Goal: Task Accomplishment & Management: Manage account settings

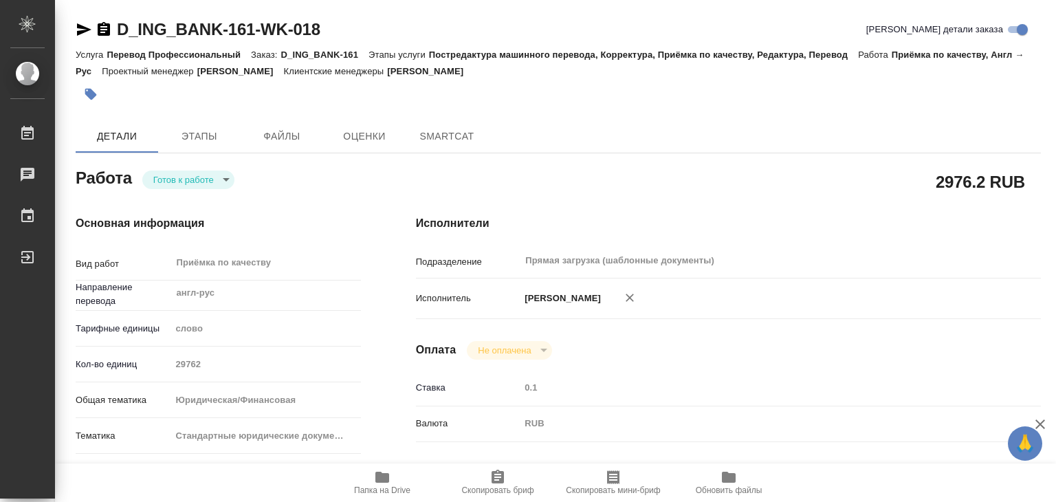
type textarea "x"
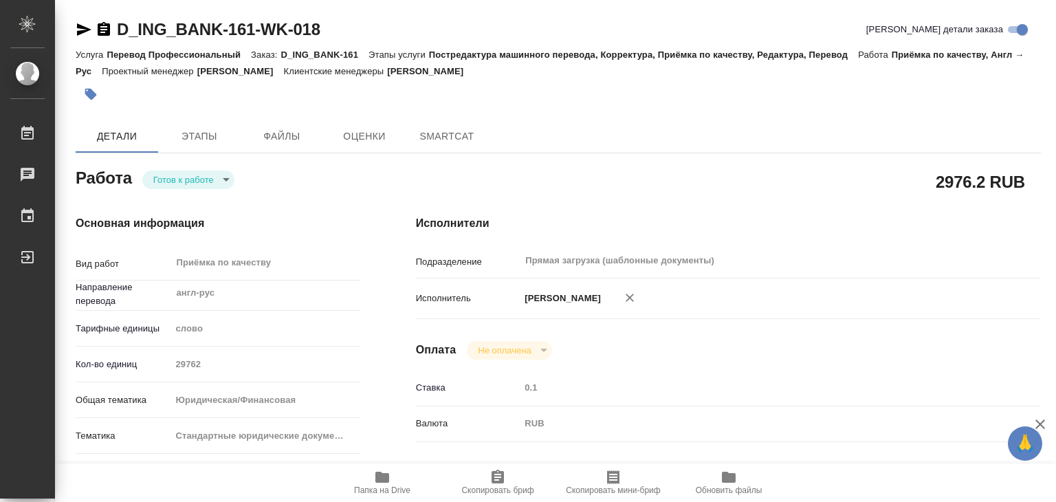
type textarea "x"
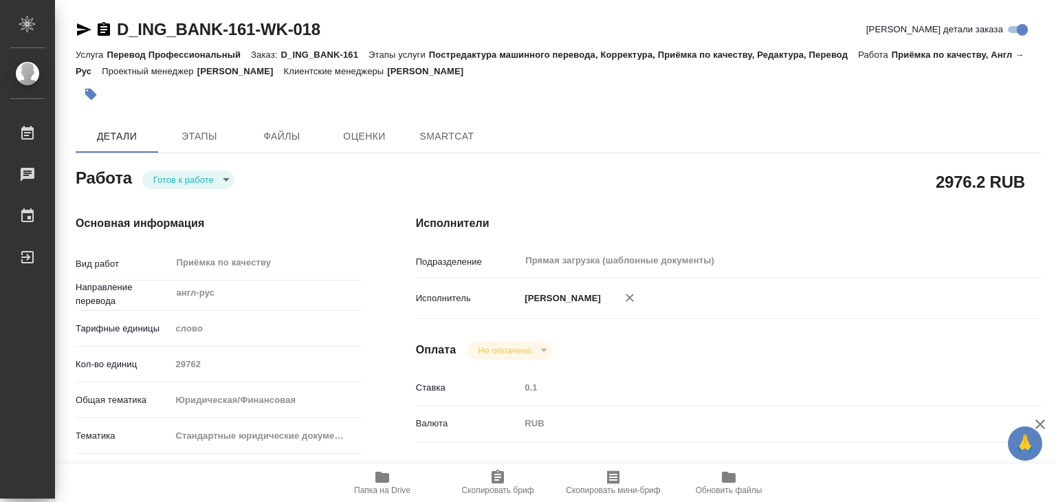
type textarea "x"
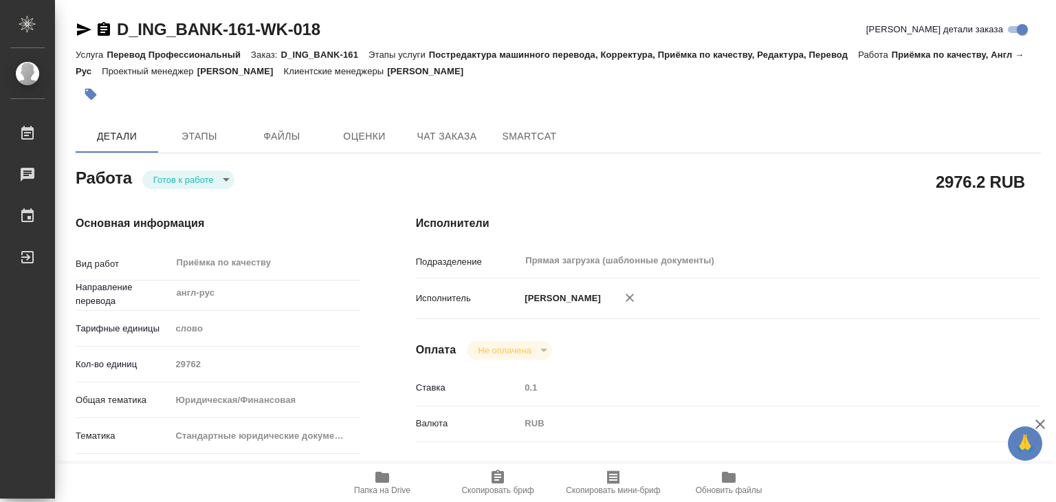
type textarea "x"
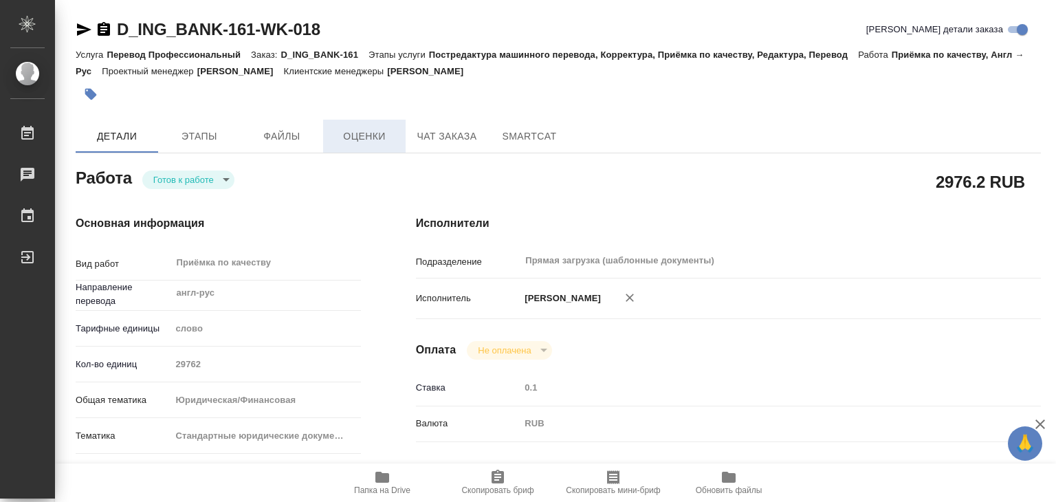
type textarea "x"
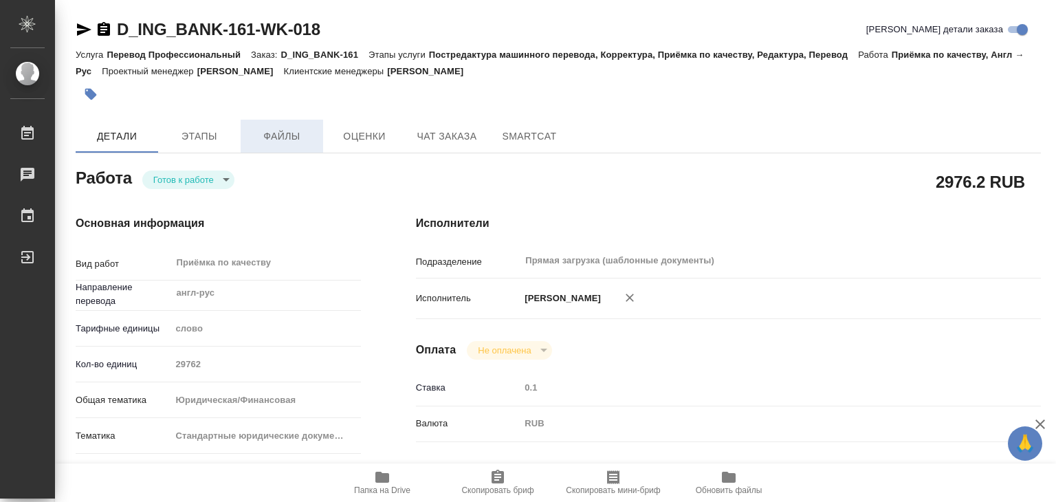
click at [286, 130] on span "Файлы" at bounding box center [282, 136] width 66 height 17
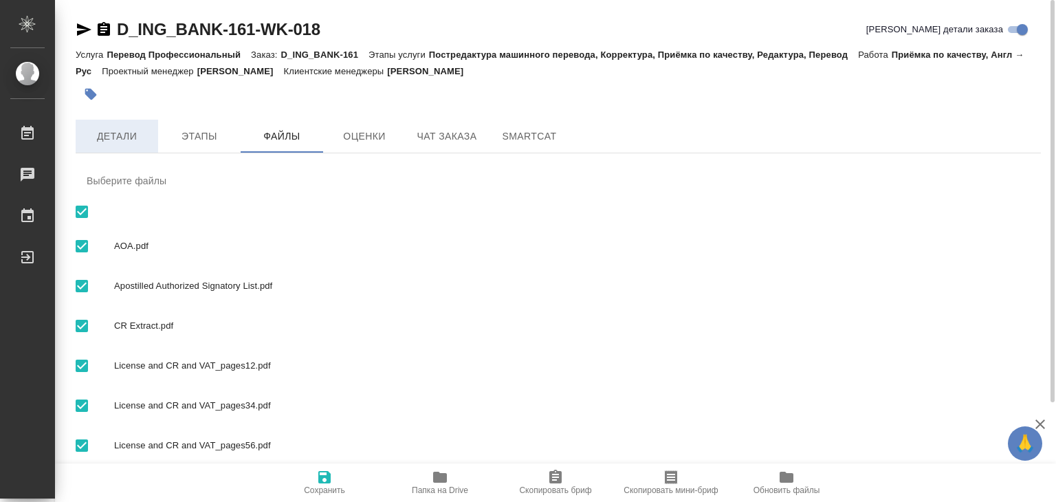
click at [124, 142] on span "Детали" at bounding box center [117, 136] width 66 height 17
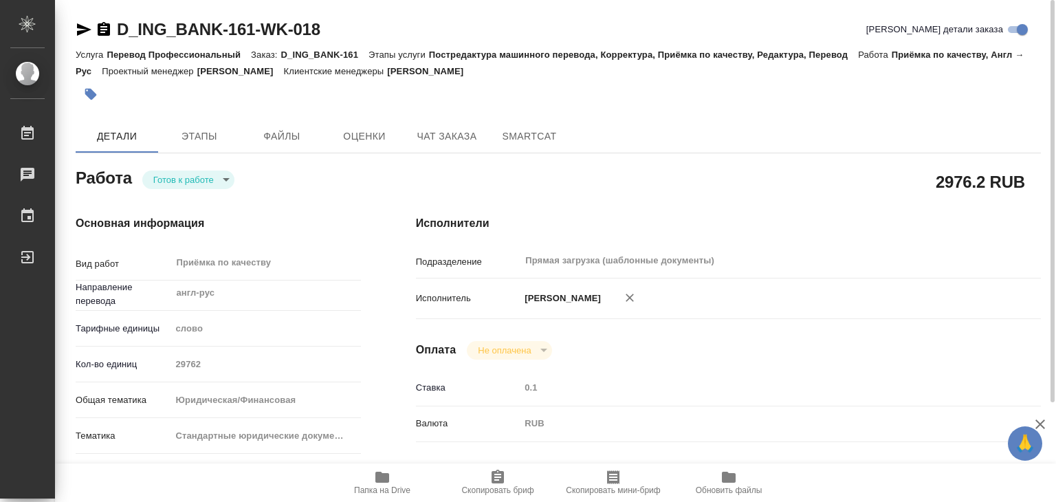
type textarea "x"
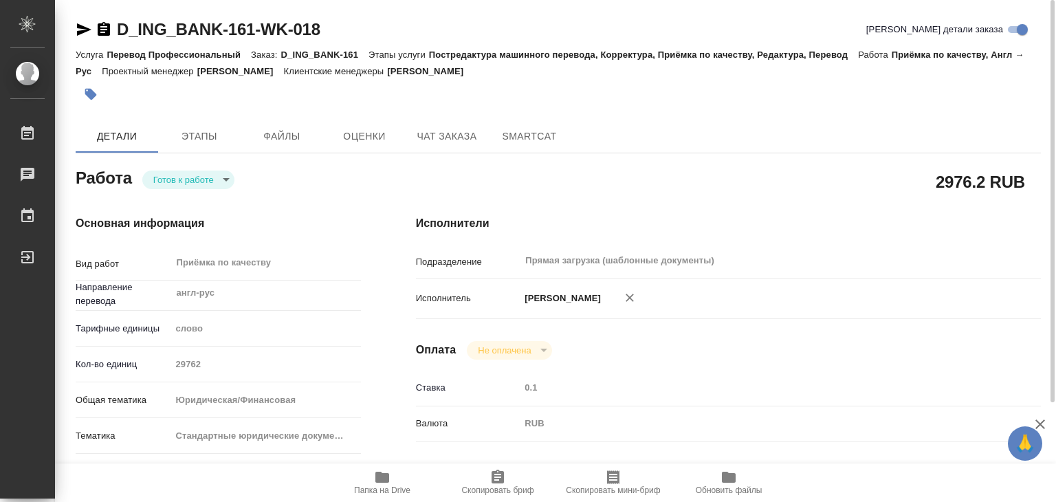
type textarea "x"
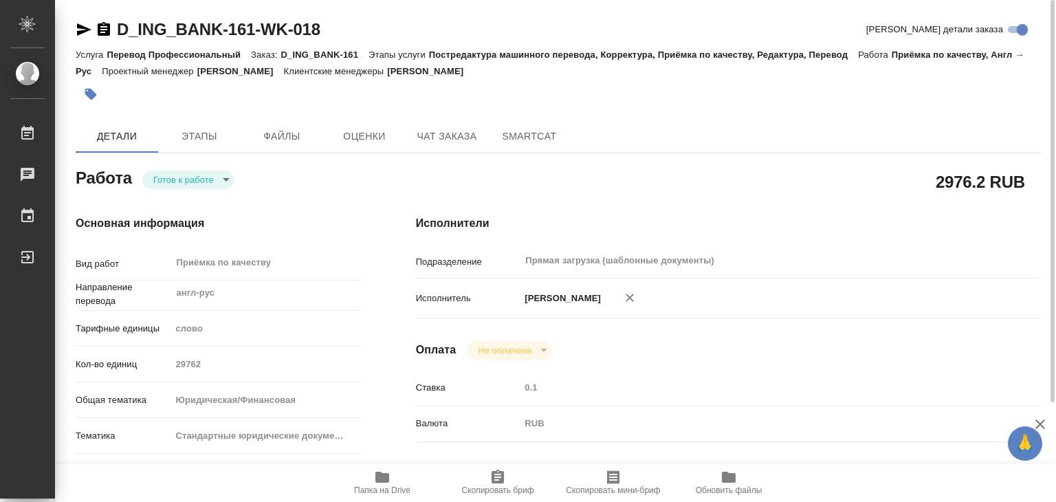
type textarea "x"
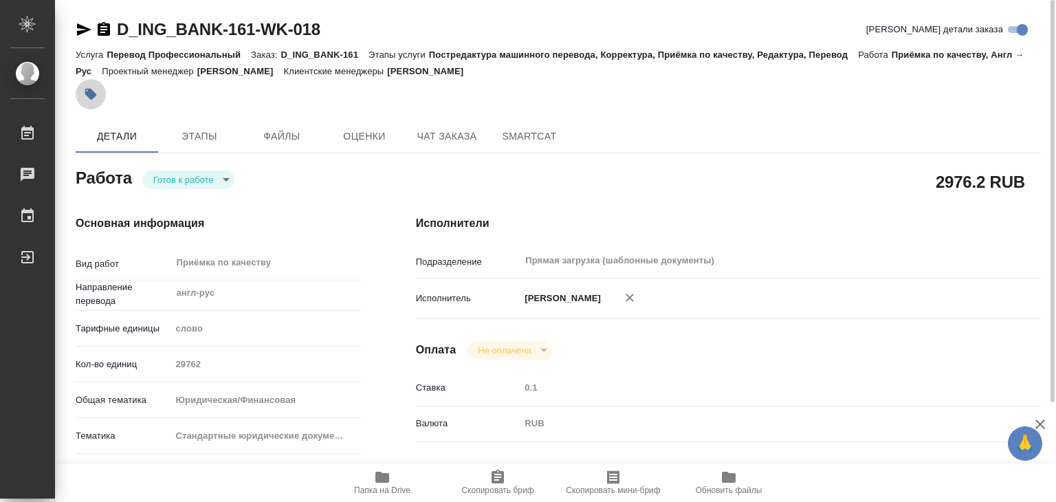
click at [85, 107] on button "button" at bounding box center [91, 94] width 30 height 30
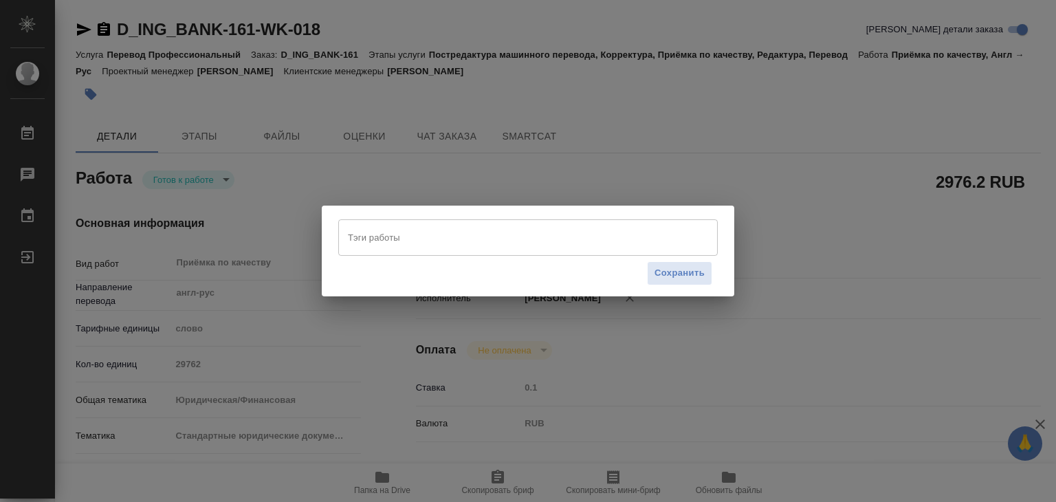
click at [572, 250] on div "Тэги работы" at bounding box center [528, 237] width 380 height 36
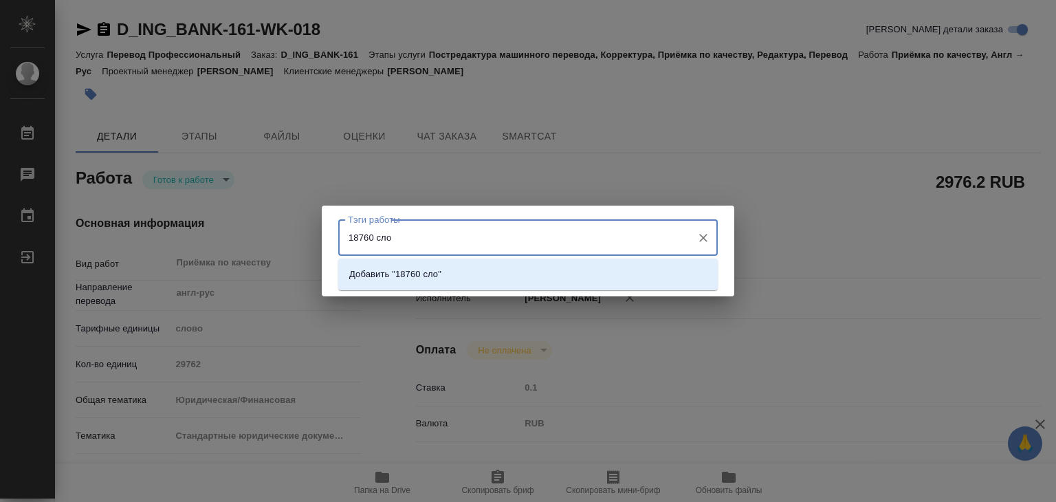
type input "18760 слов"
click at [550, 278] on li "Добавить "18760 слов"" at bounding box center [528, 274] width 380 height 25
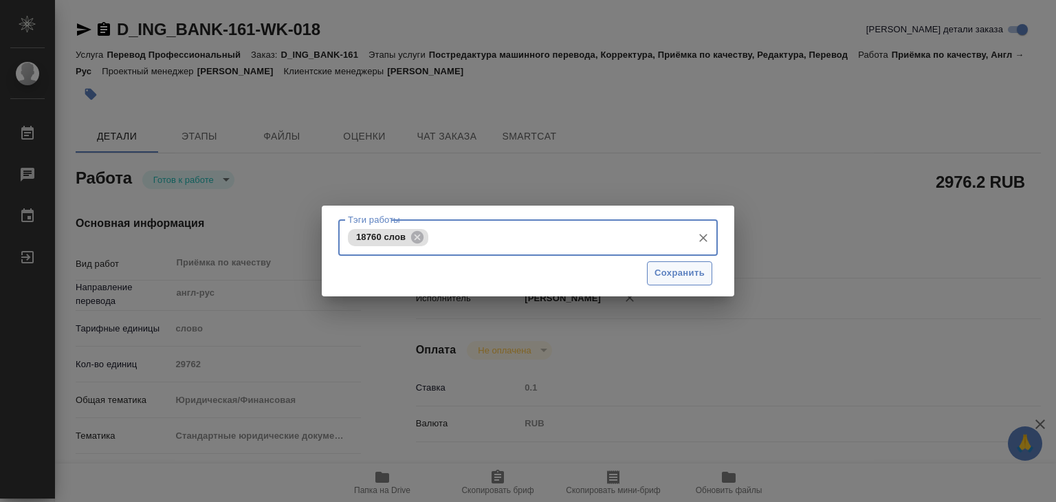
click at [663, 274] on span "Сохранить" at bounding box center [680, 273] width 50 height 16
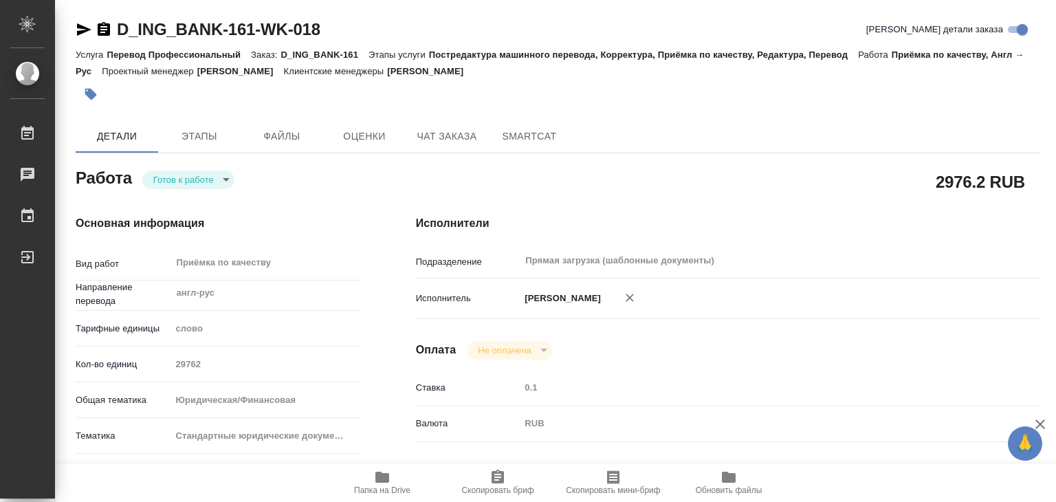
type input "readyForWork"
type textarea "Приёмка по качеству"
type textarea "x"
type input "англ-рус"
type input "5a8b1489cc6b4906c91bfd90"
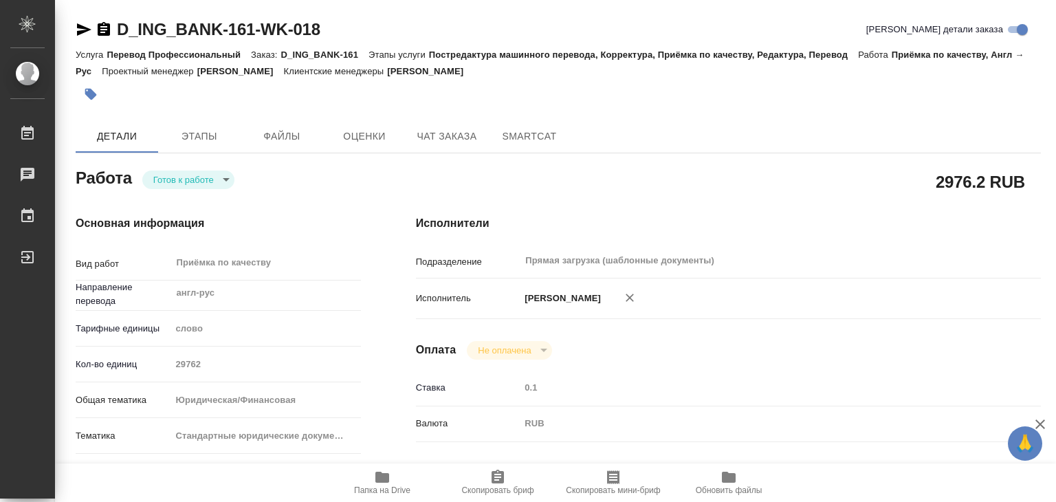
type input "29762"
type input "yr-fn"
type input "5f647205b73bc97568ca66bf"
checkbox input "true"
type input "23.09.2025 14:00"
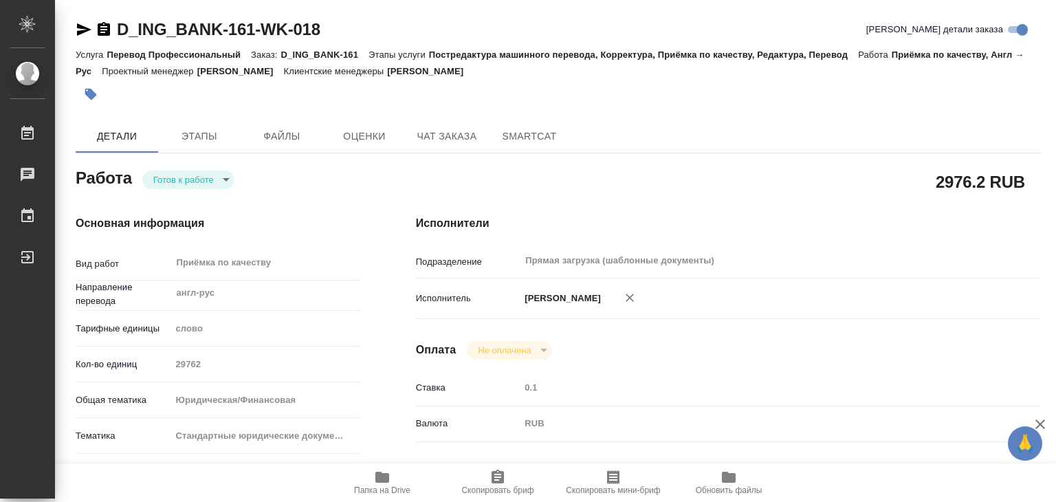
type input "25.09.2025 14:00"
type input "30.09.2025 21:00"
type input "Прямая загрузка (шаблонные документы)"
type input "notPayed"
type input "0.1"
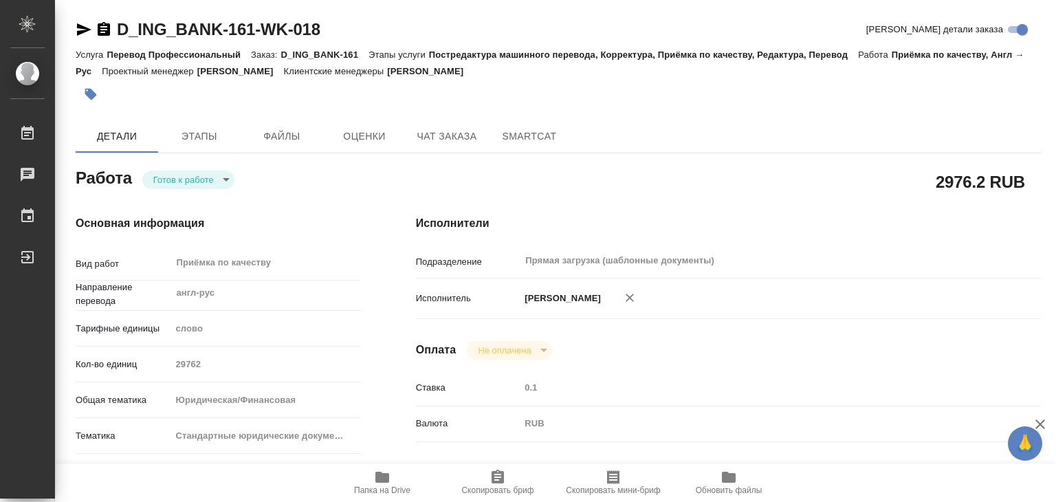
type input "RUB"
type input "Matveeva Anastasia"
type textarea "Под нот Прошу соединить воедино перевод с английского и арабского в один файл Ф…"
type textarea "x"
type textarea "/Clients/ING_Bank/Orders/D_ING_BANK-161/Corrected/D_ING_BANK-161-WK-018"
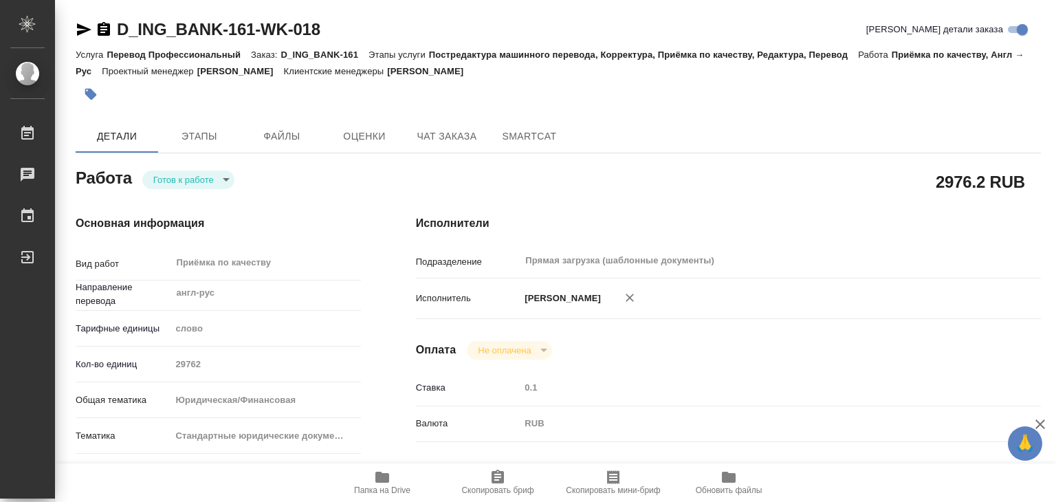
type textarea "x"
type input "D_ING_BANK-161"
type input "Перевод Профессиональный"
type input "Постредактура машинного перевода, Корректура, Приёмка по качеству, Редактура, П…"
type input "[PERSON_NAME]"
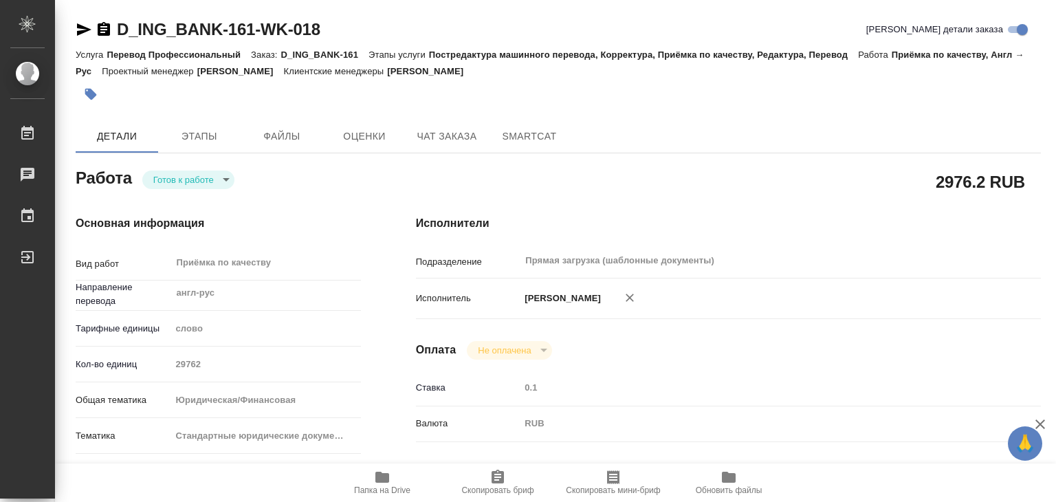
type input "Оксютович Ирина"
type input "/Clients/ING_Bank/Orders/D_ING_BANK-161"
type input "https://drive.awatera.com/s/sWqtiKN5rqsA4A5"
type textarea "x"
type textarea "12.09 Только что получили от заказчика просьбу перевести в первую очередь докум…"
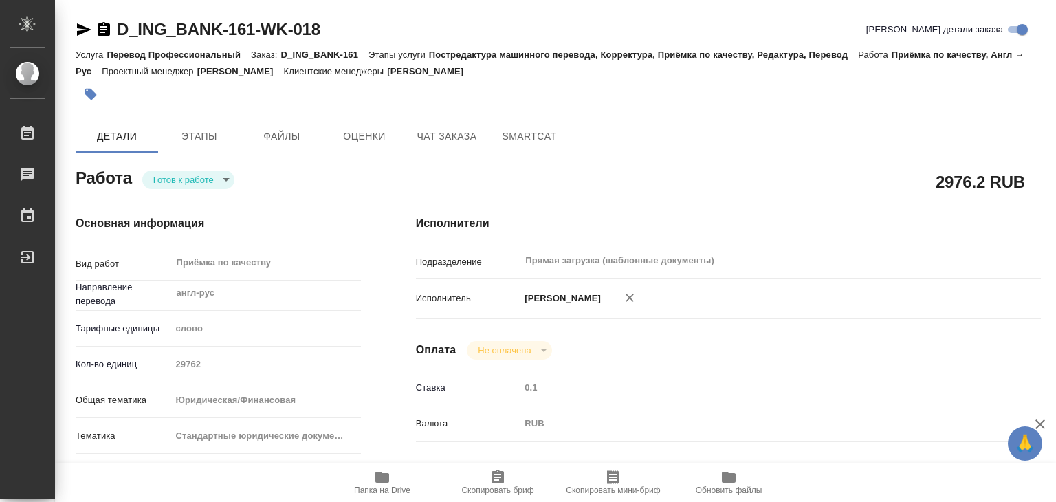
type textarea "x"
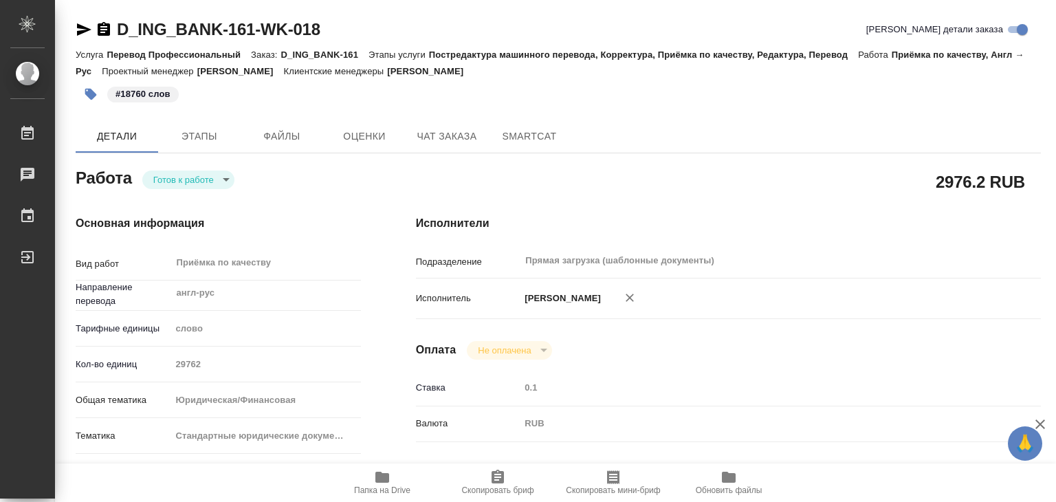
type textarea "x"
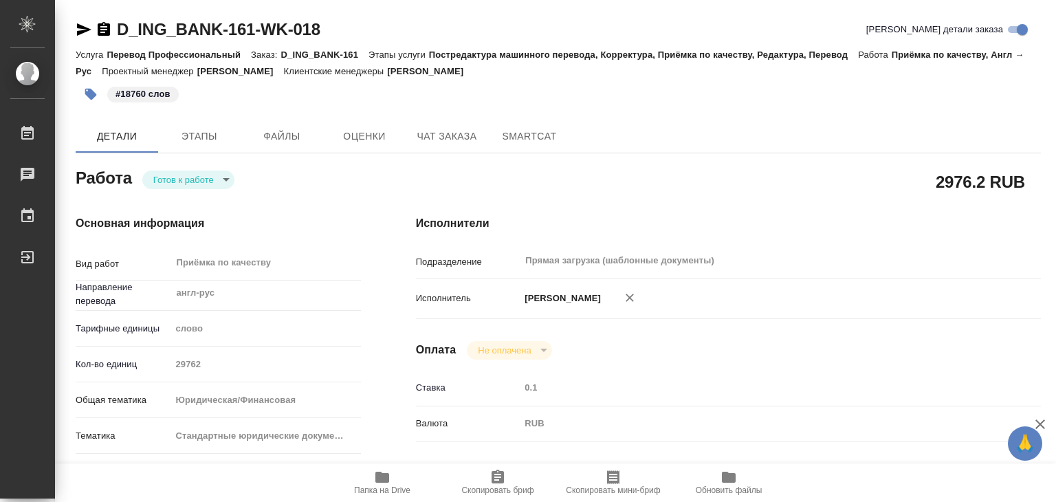
type textarea "x"
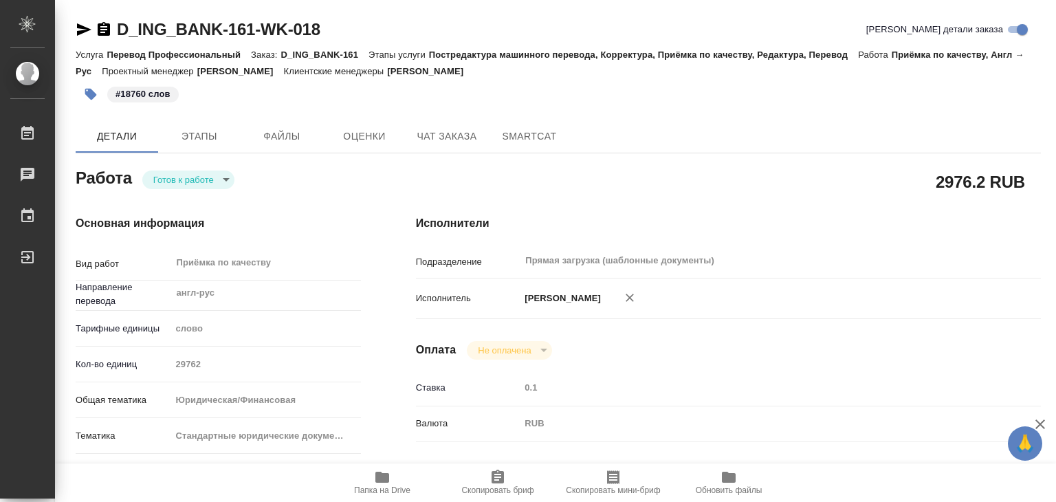
type textarea "x"
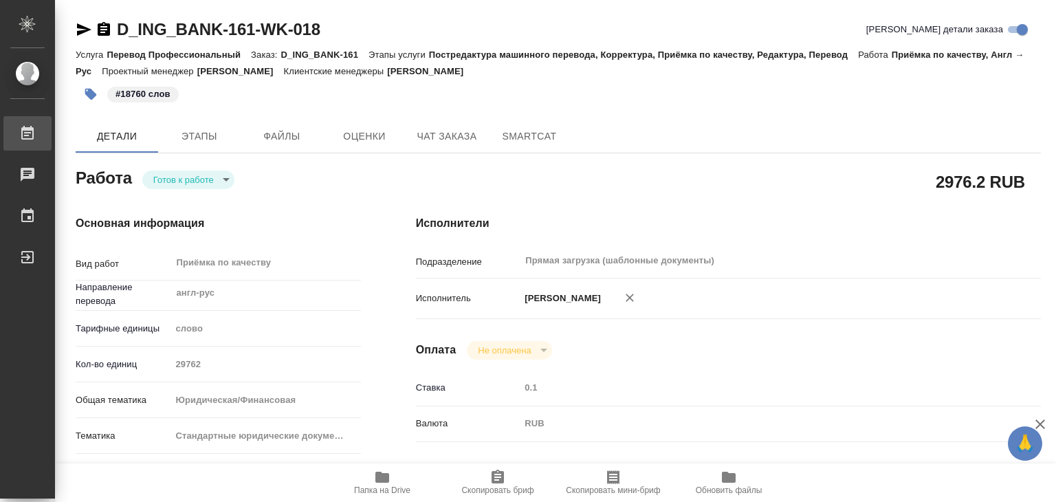
type textarea "x"
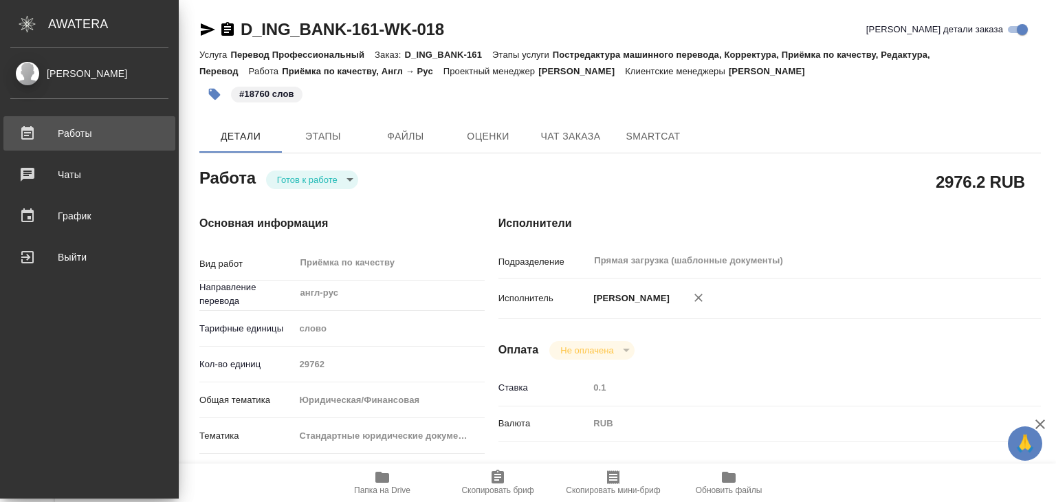
type textarea "x"
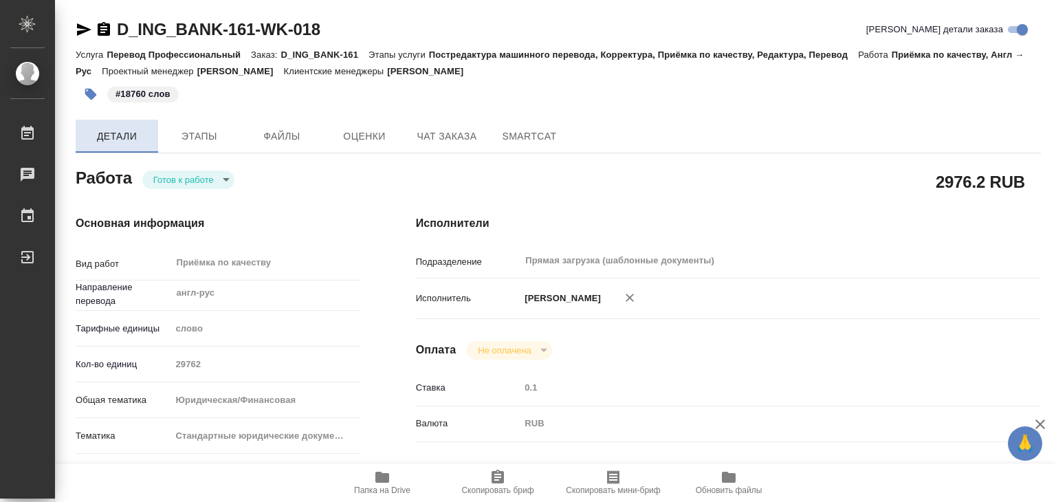
type textarea "x"
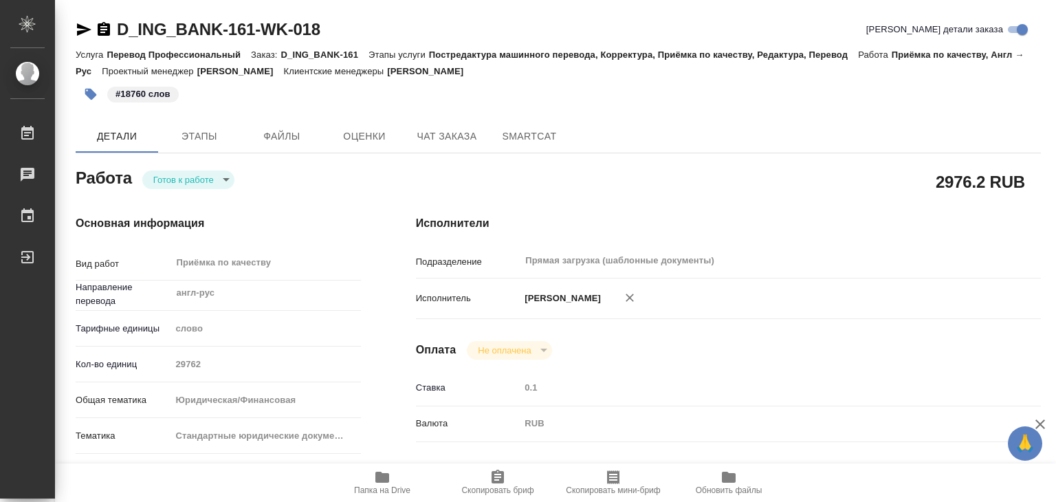
type textarea "x"
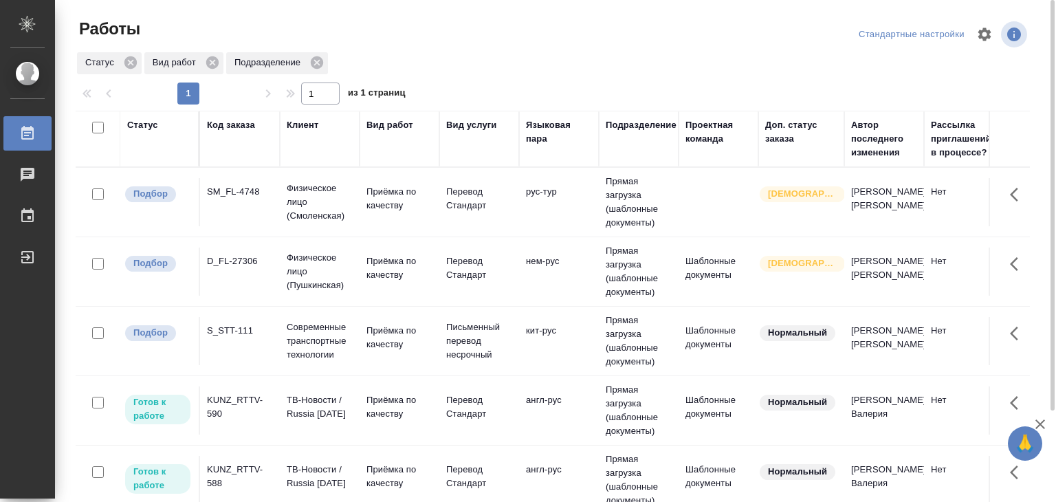
click at [393, 213] on td "Приёмка по качеству" at bounding box center [400, 202] width 80 height 48
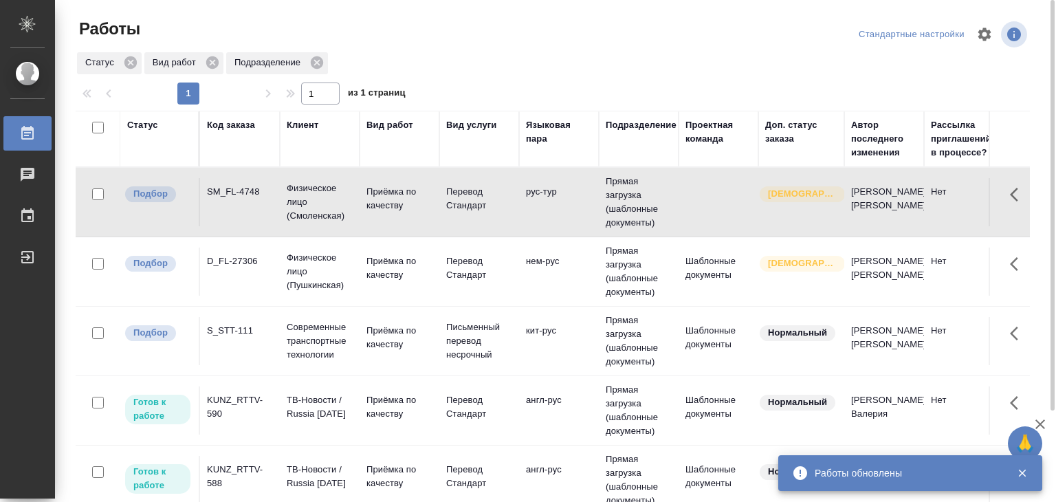
click at [261, 267] on td "D_FL-27306" at bounding box center [240, 272] width 80 height 48
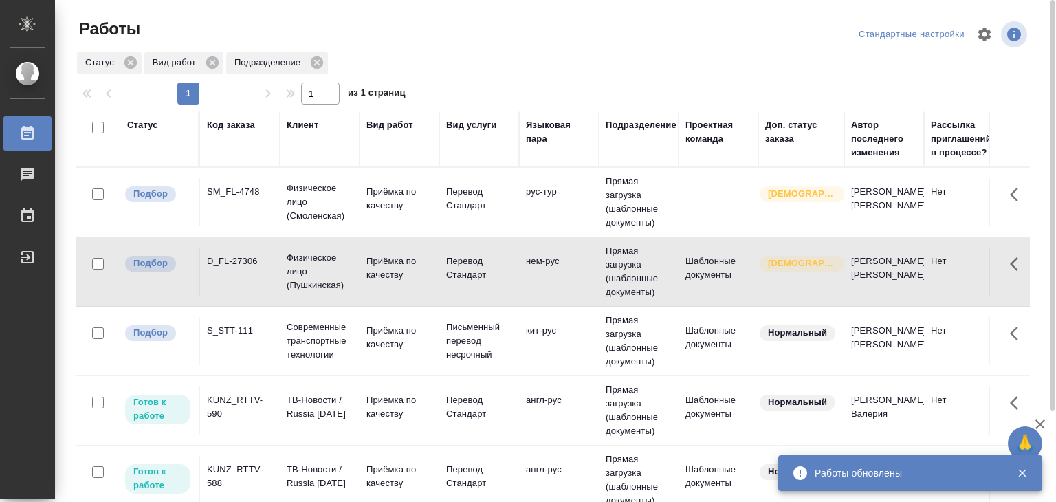
click at [236, 339] on td "S_STT-111" at bounding box center [240, 341] width 80 height 48
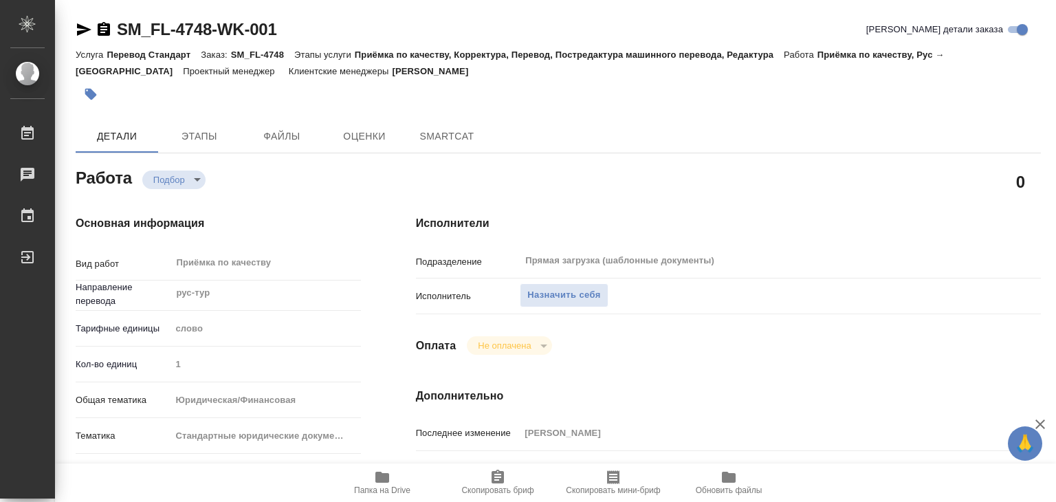
type textarea "x"
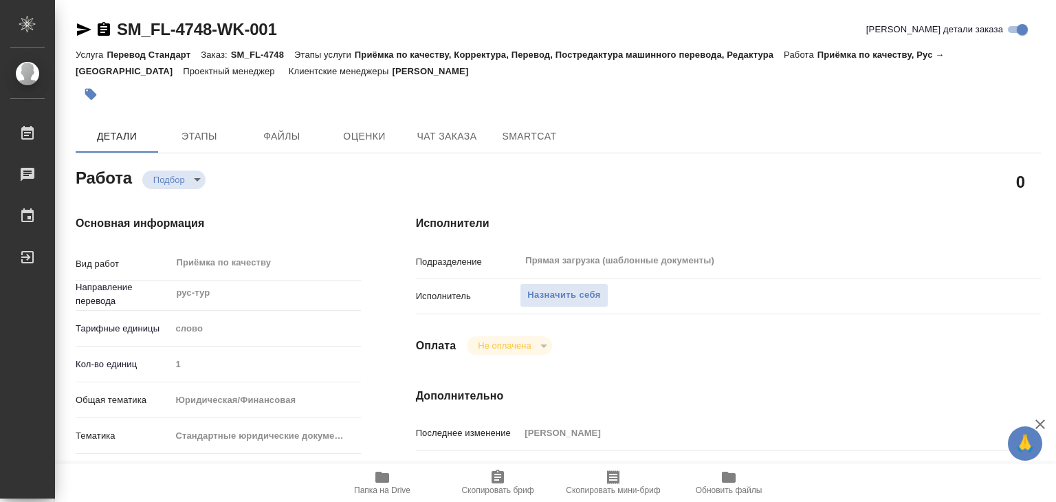
type textarea "x"
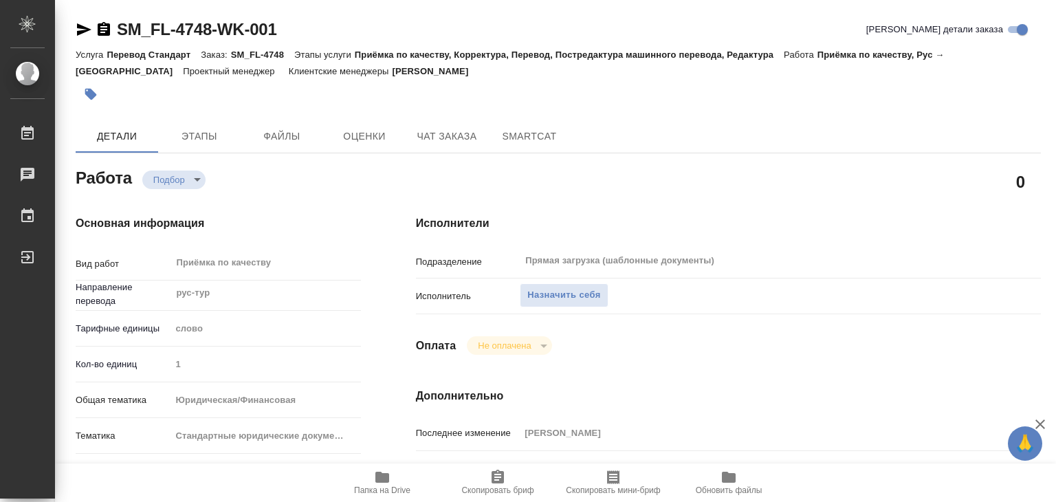
type textarea "x"
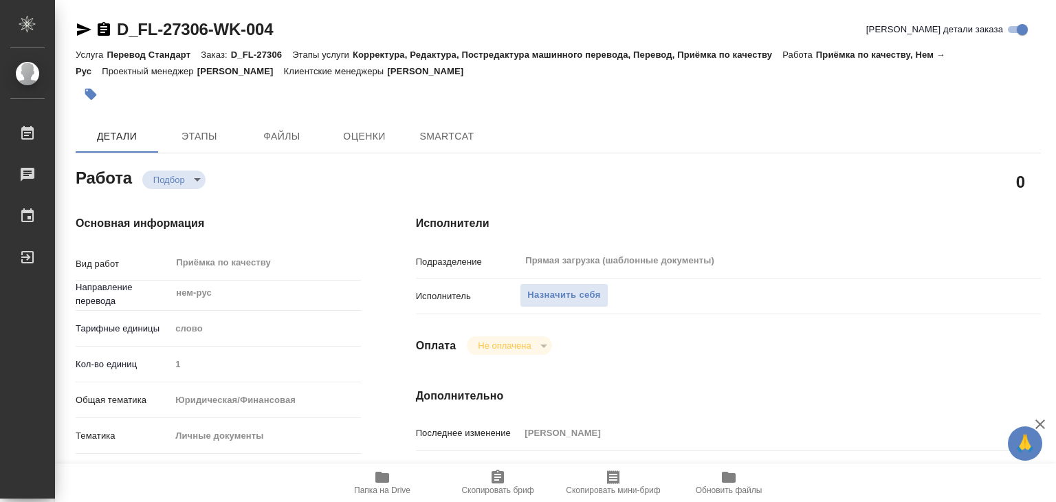
type textarea "x"
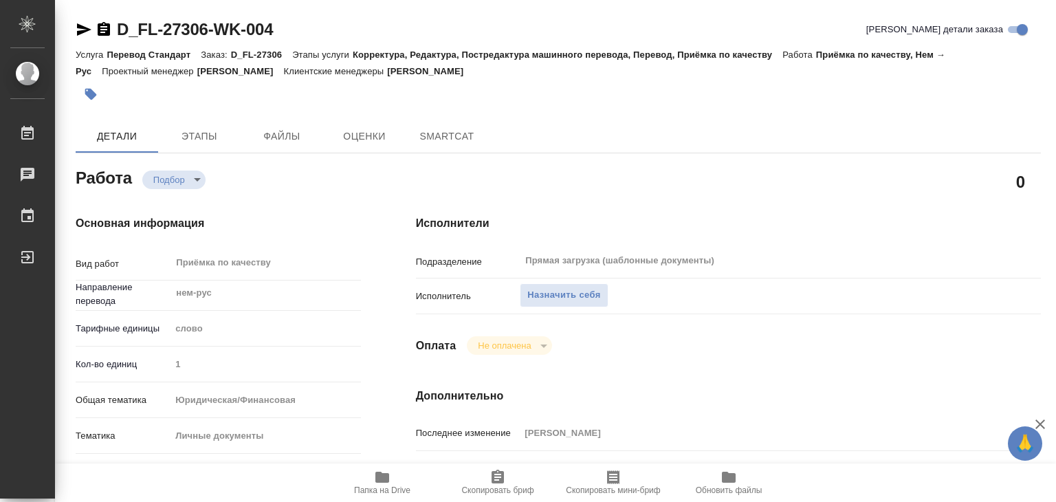
type textarea "x"
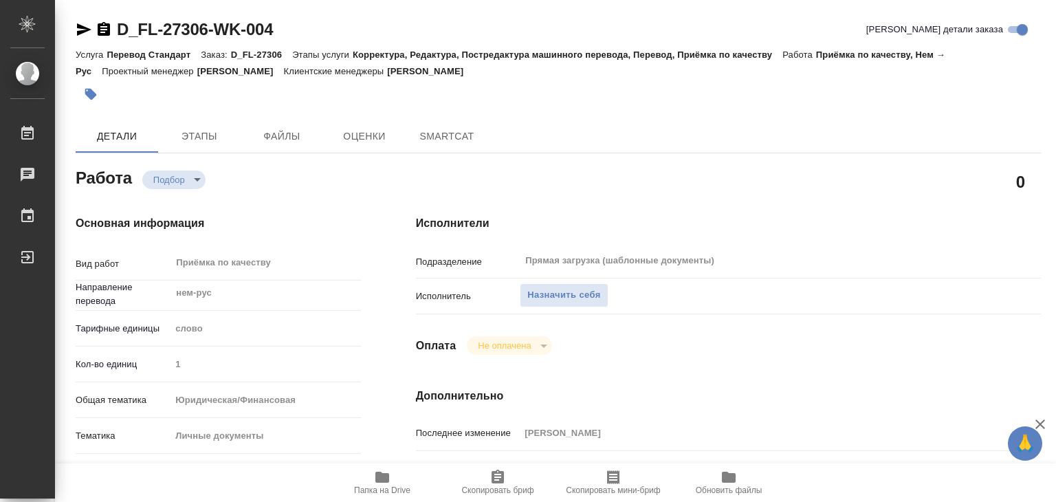
type textarea "x"
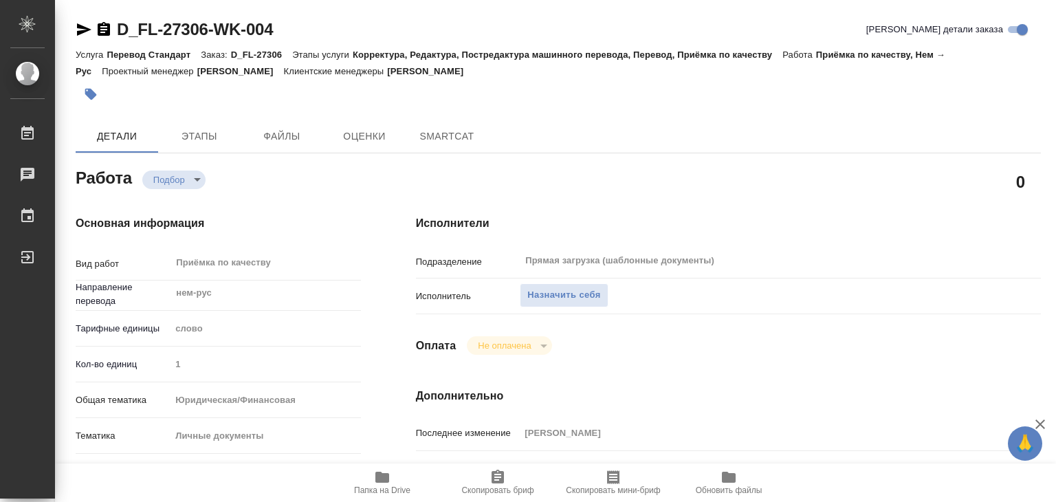
type textarea "x"
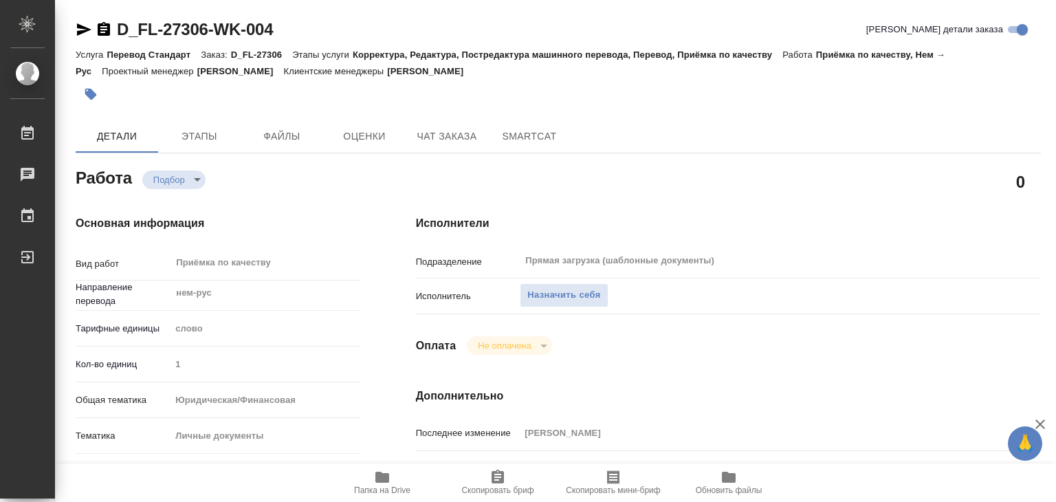
type textarea "x"
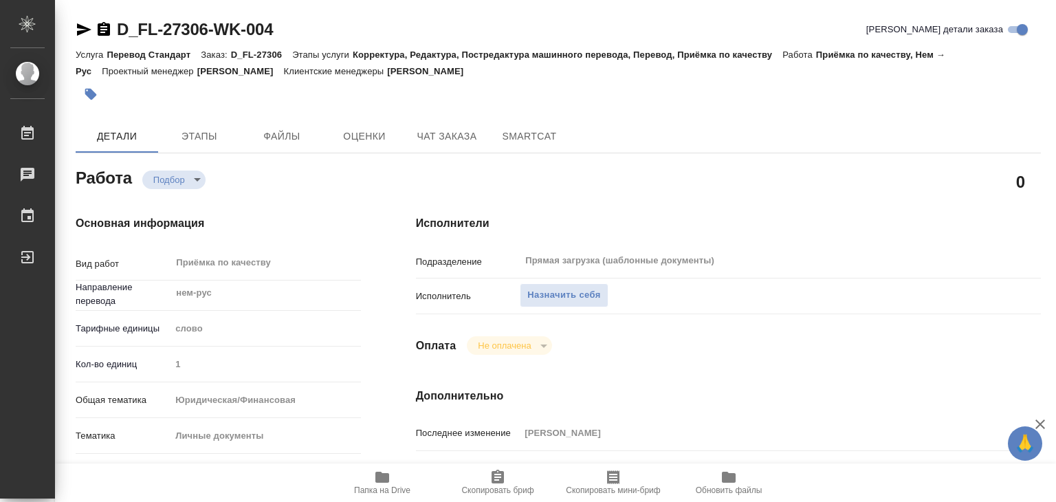
type textarea "x"
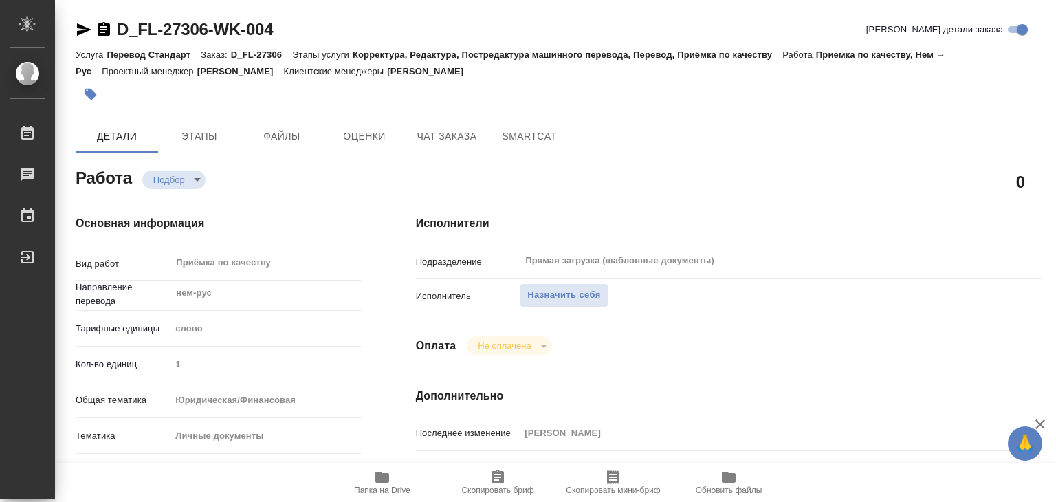
type textarea "x"
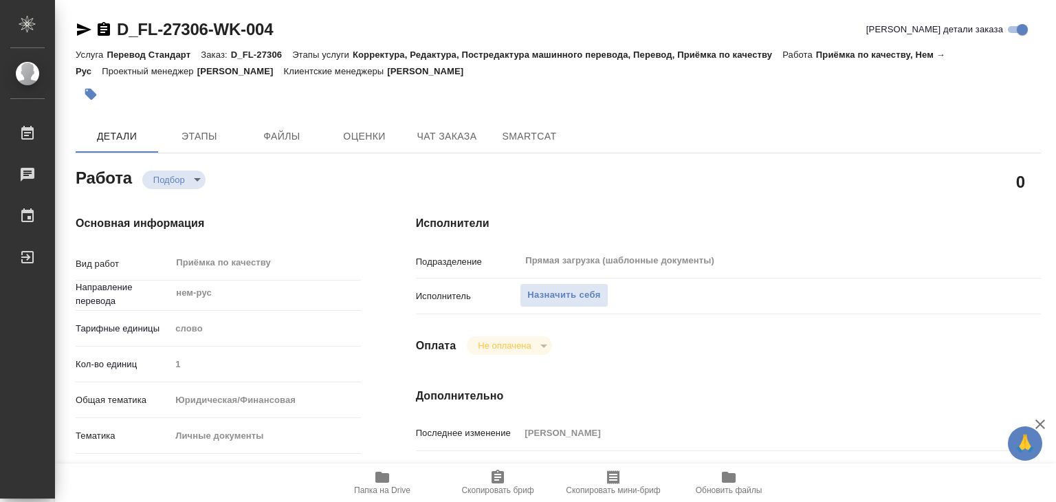
type textarea "x"
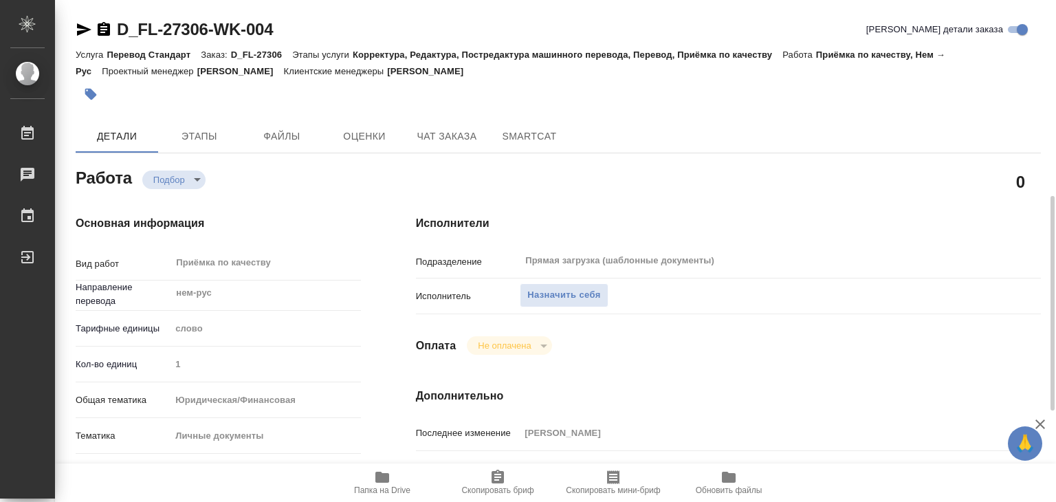
scroll to position [275, 0]
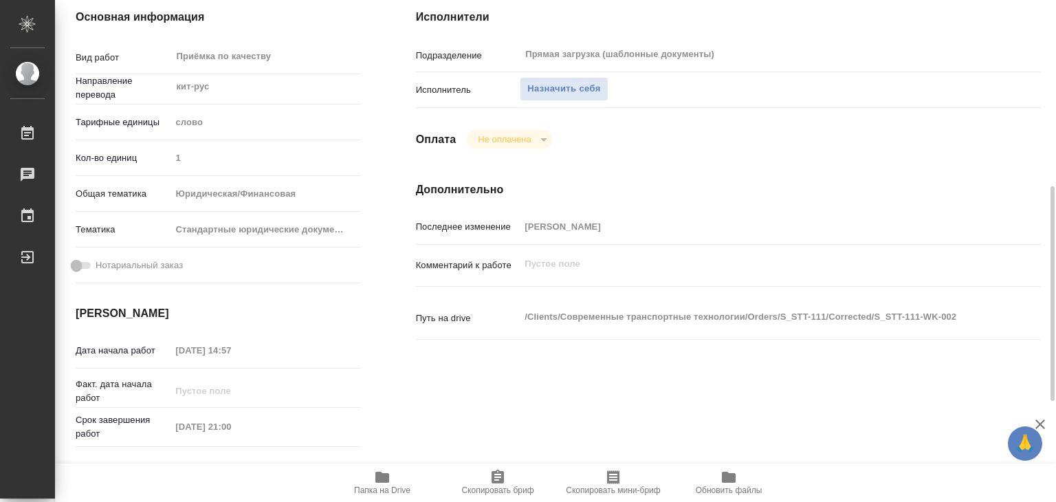
scroll to position [275, 0]
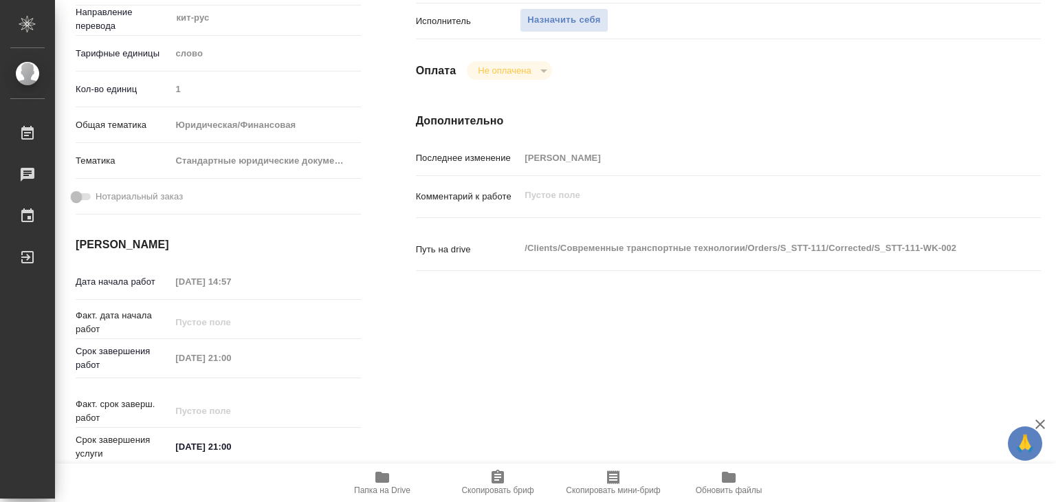
click at [379, 477] on icon "button" at bounding box center [382, 477] width 14 height 11
click at [28, 124] on div "Работы" at bounding box center [10, 133] width 34 height 21
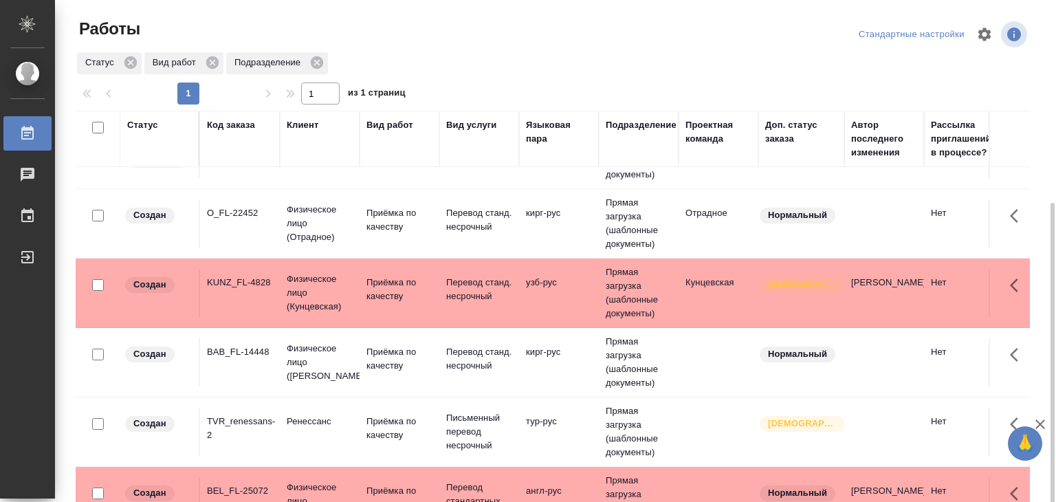
scroll to position [556, 0]
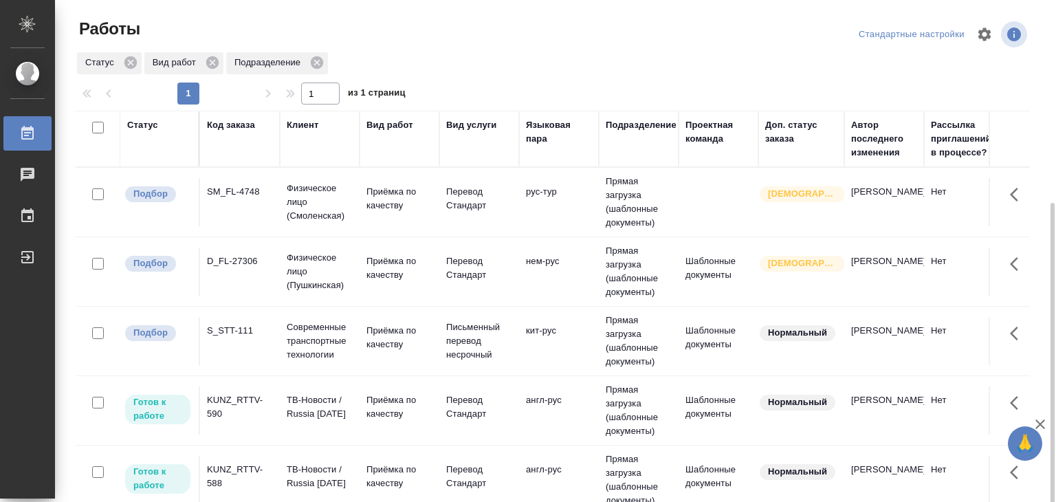
scroll to position [138, 0]
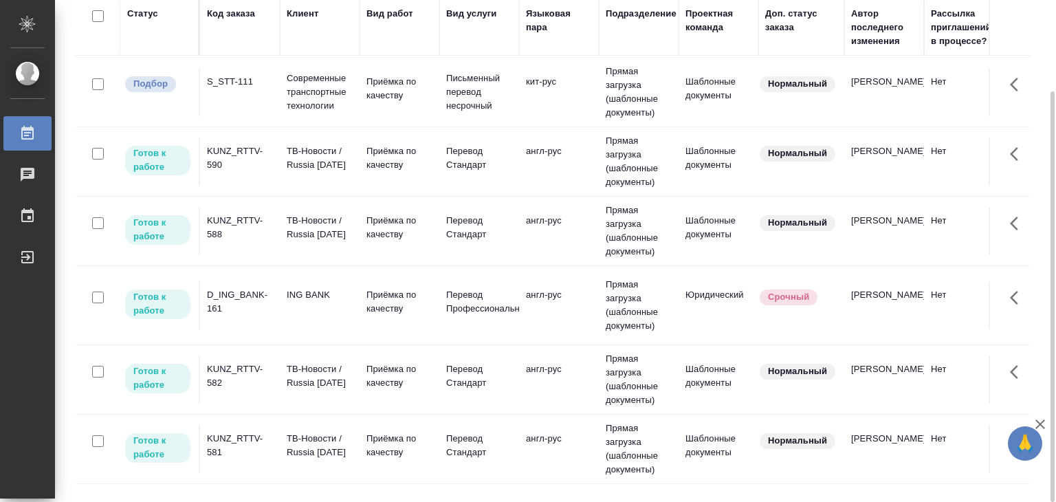
click at [315, 384] on p "ТВ-Новости / Russia [DATE]" at bounding box center [320, 376] width 66 height 28
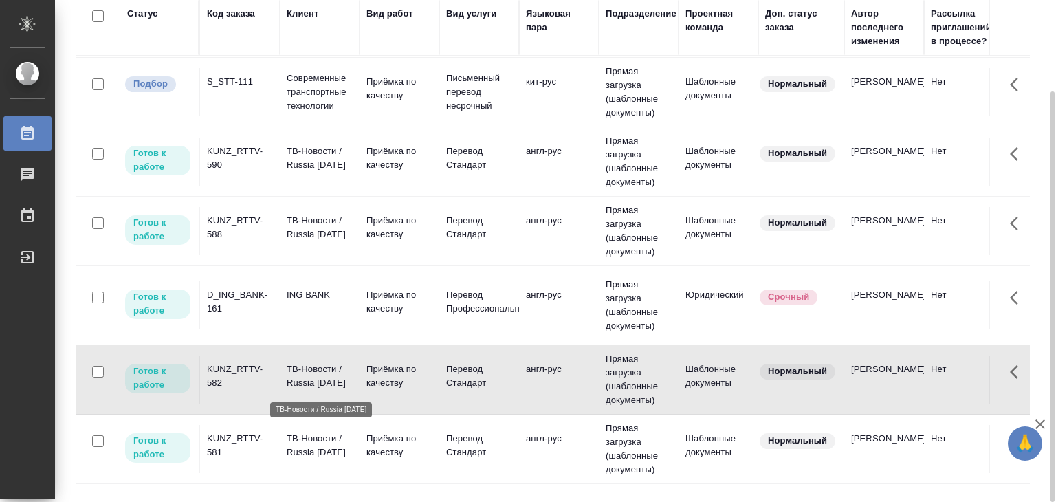
click at [315, 384] on p "ТВ-Новости / Russia [DATE]" at bounding box center [320, 376] width 66 height 28
click at [287, 443] on p "ТВ-Новости / Russia [DATE]" at bounding box center [320, 446] width 66 height 28
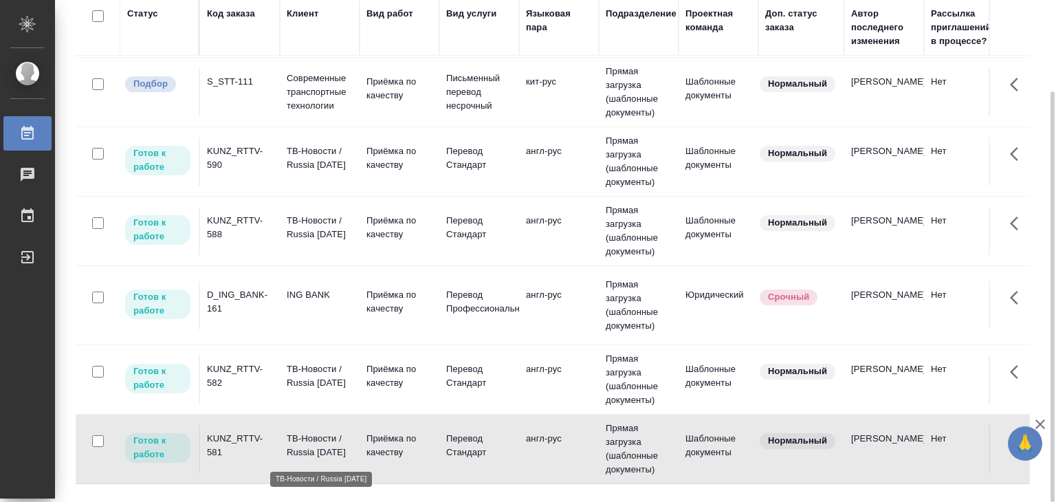
click at [287, 443] on p "ТВ-Новости / Russia [DATE]" at bounding box center [320, 446] width 66 height 28
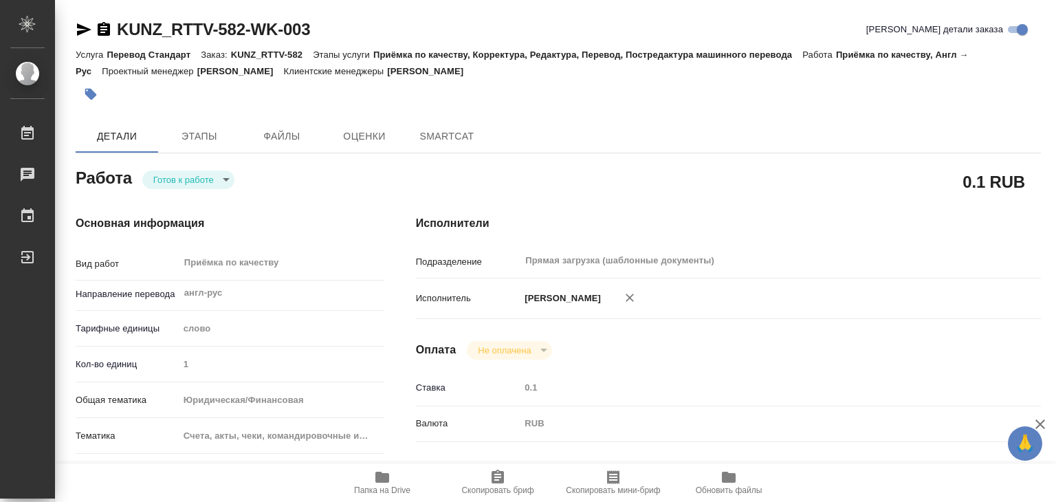
type textarea "x"
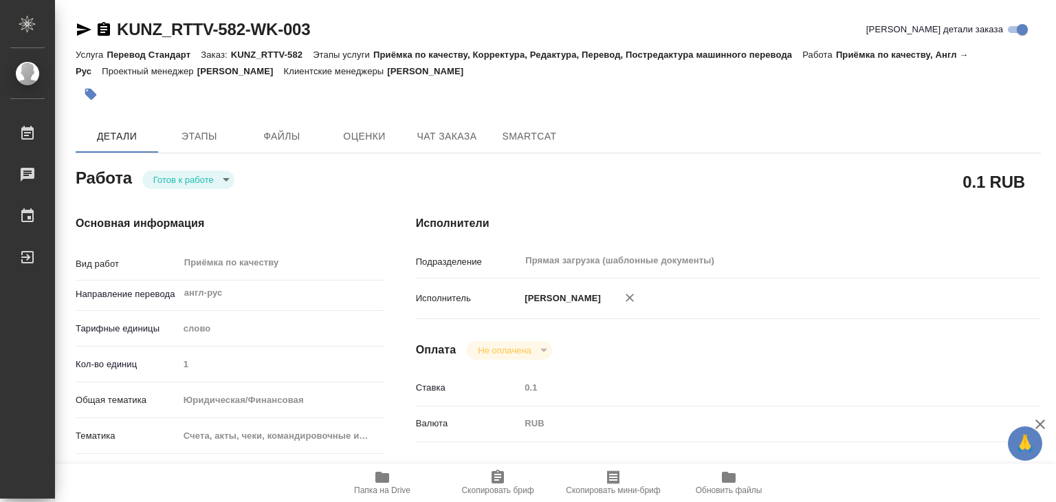
type textarea "x"
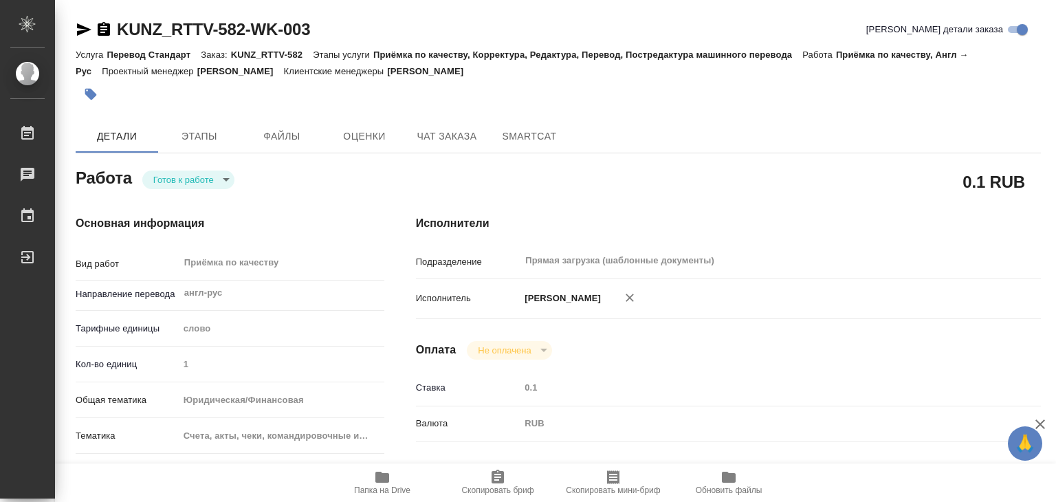
type textarea "x"
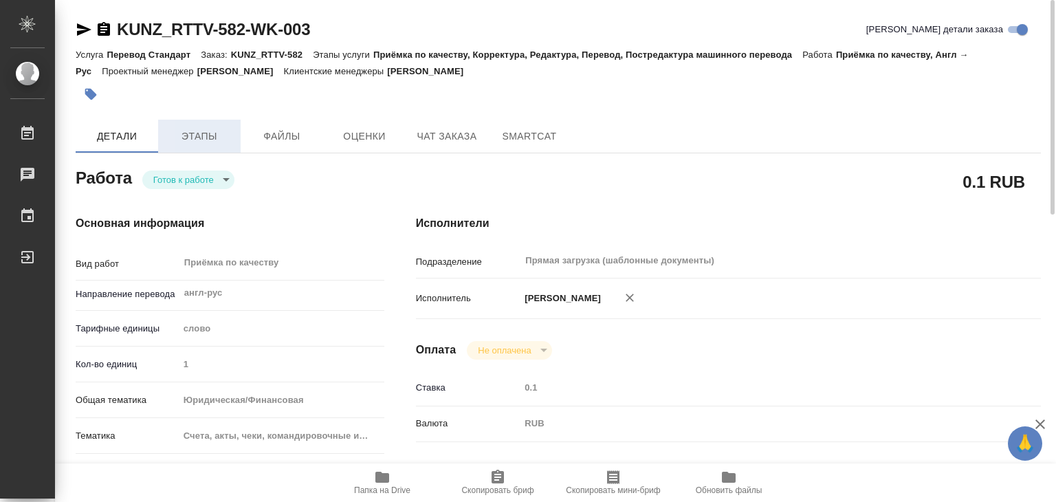
click at [239, 140] on button "Этапы" at bounding box center [199, 136] width 83 height 33
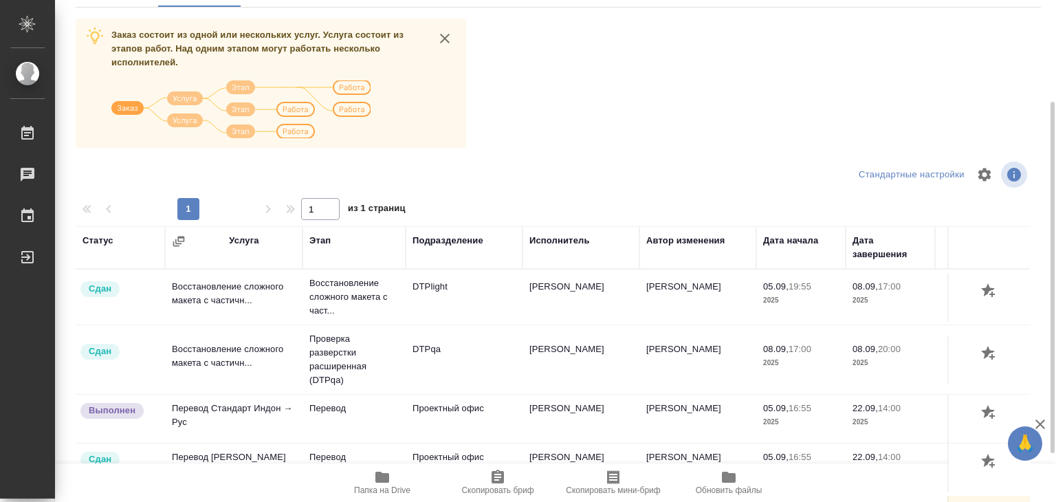
scroll to position [21, 0]
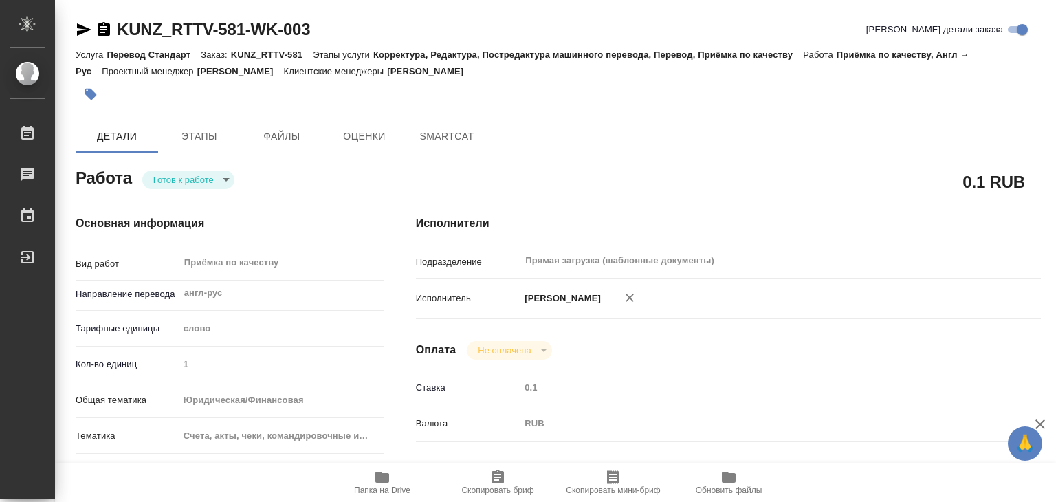
type textarea "x"
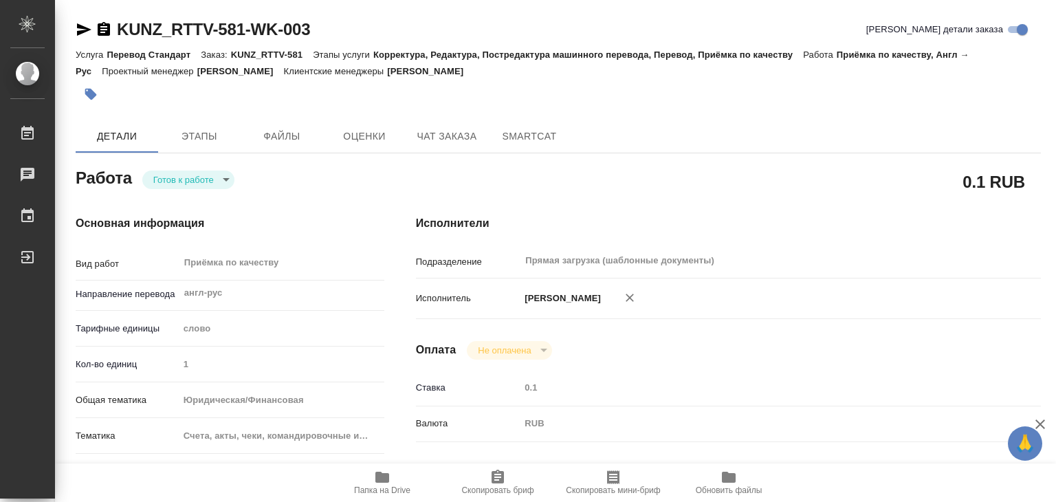
type textarea "x"
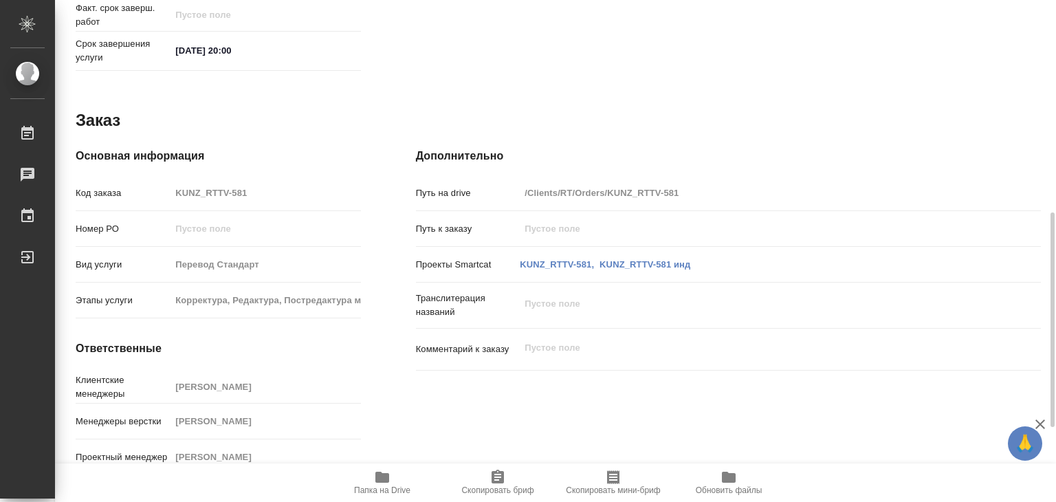
type textarea "x"
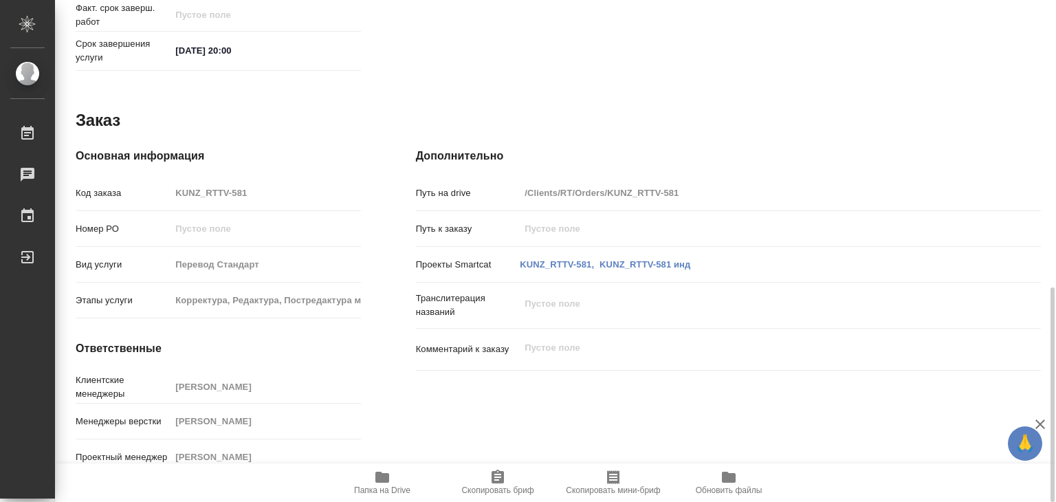
scroll to position [396, 0]
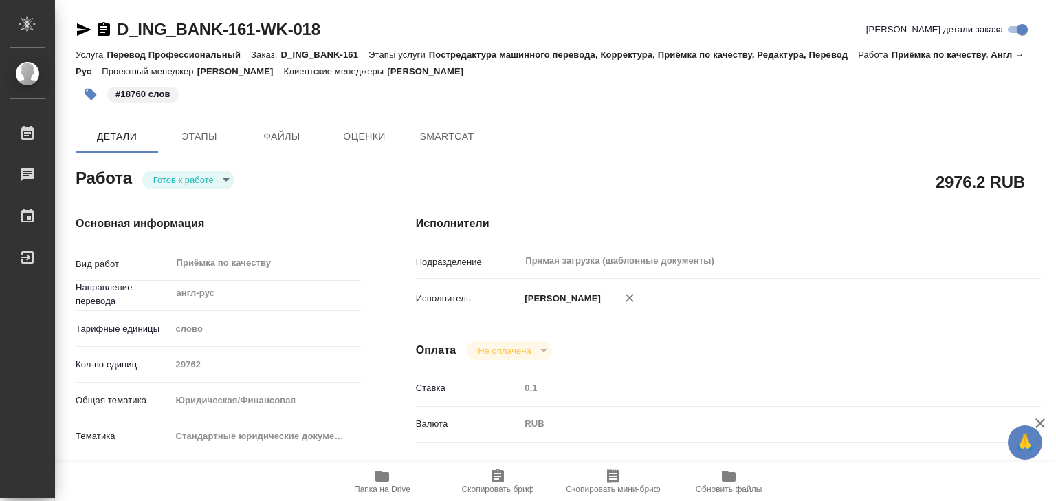
type textarea "x"
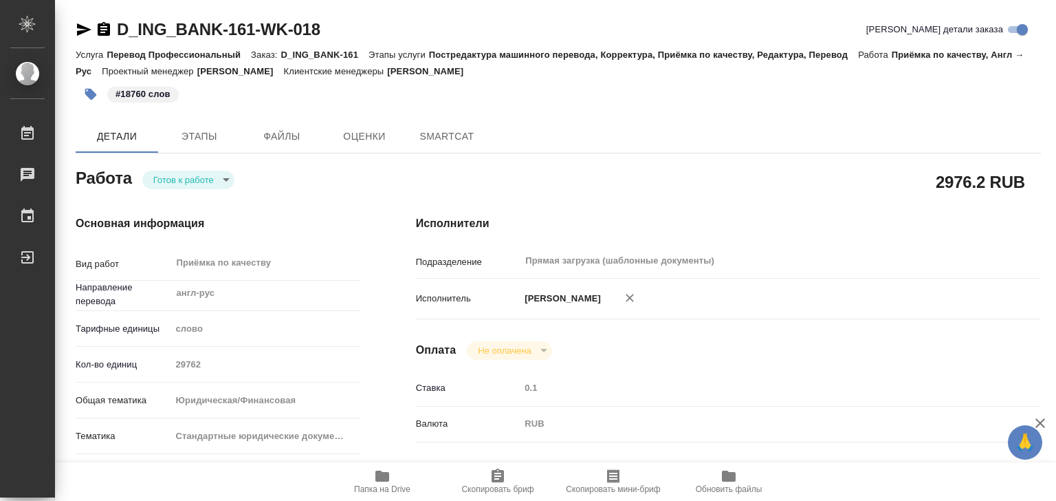
type textarea "x"
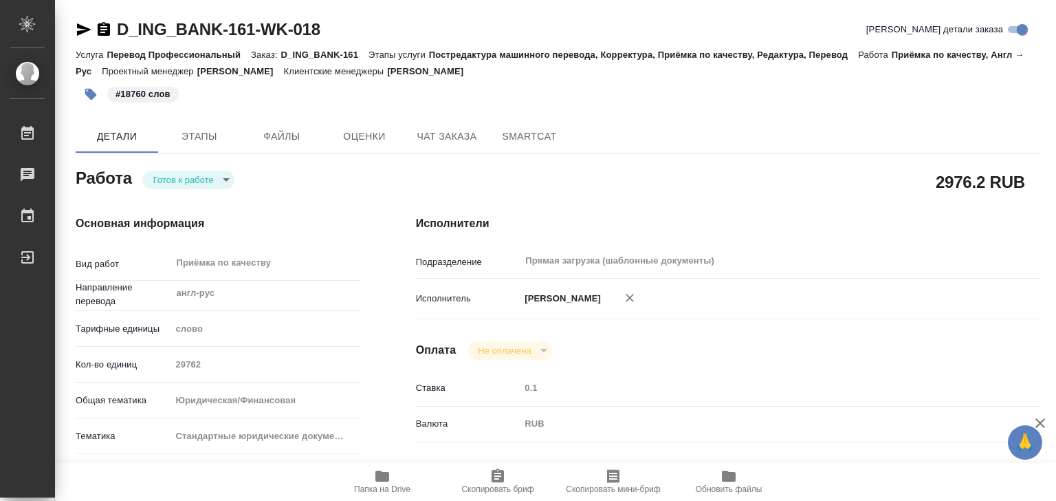
type textarea "x"
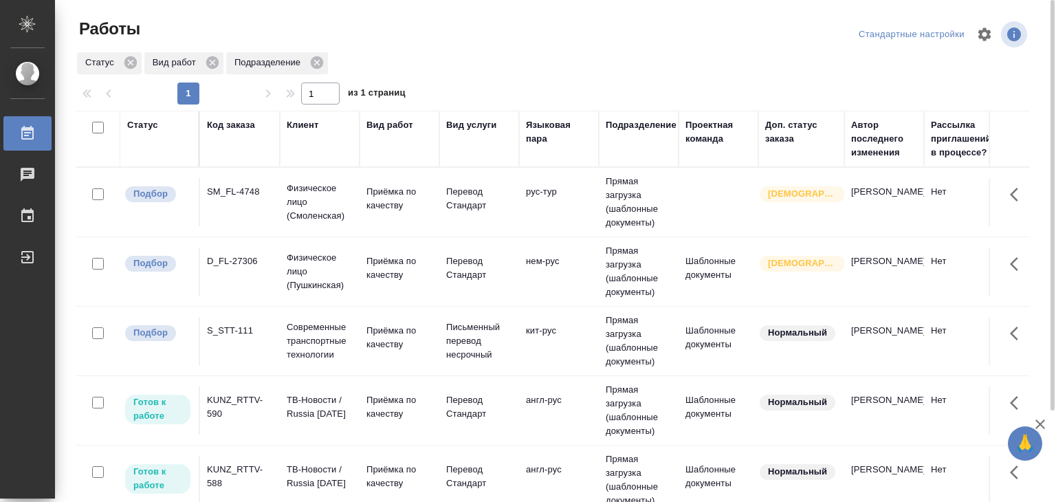
click at [385, 182] on td "Приёмка по качеству" at bounding box center [400, 202] width 80 height 48
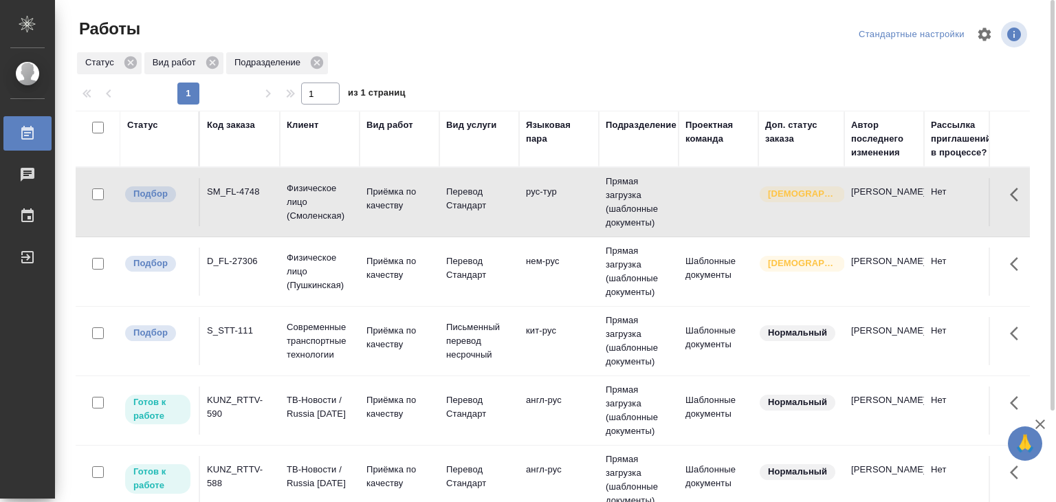
click at [287, 267] on p "Физическое лицо (Пушкинская)" at bounding box center [320, 271] width 66 height 41
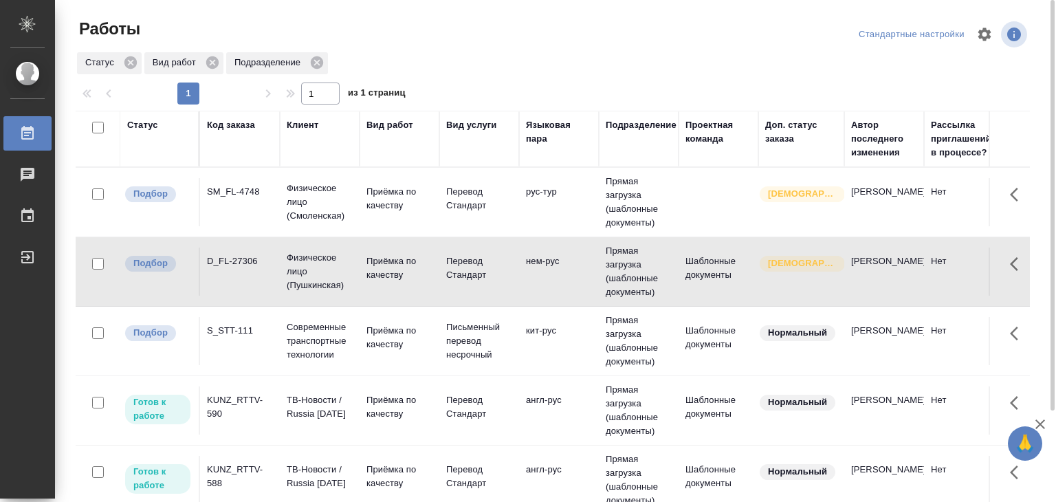
click at [226, 350] on td "S_STT-111" at bounding box center [240, 341] width 80 height 48
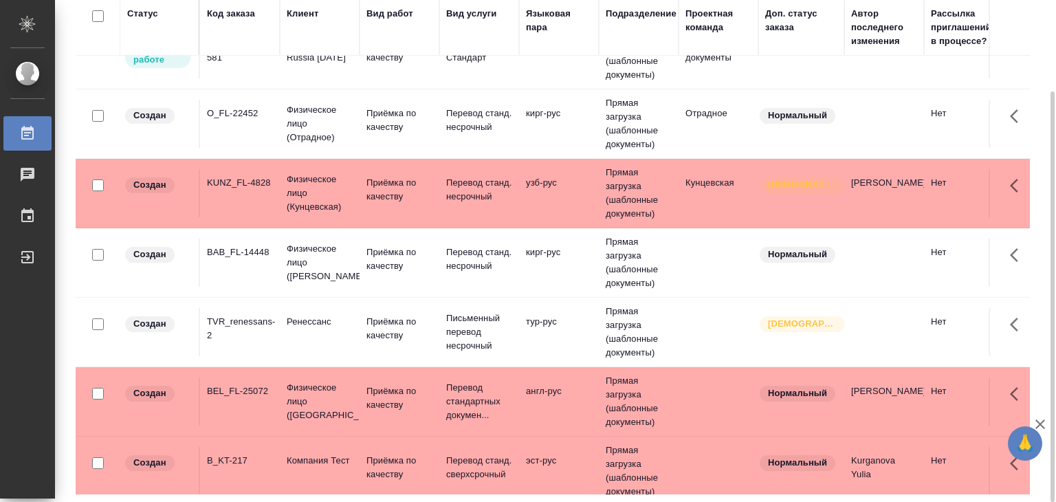
scroll to position [550, 0]
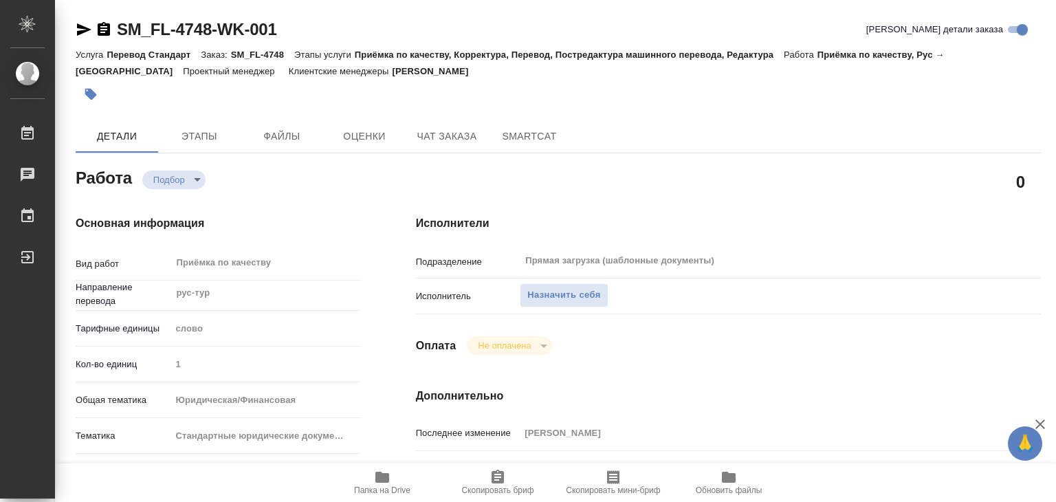
scroll to position [275, 0]
click at [384, 481] on icon "button" at bounding box center [382, 477] width 14 height 11
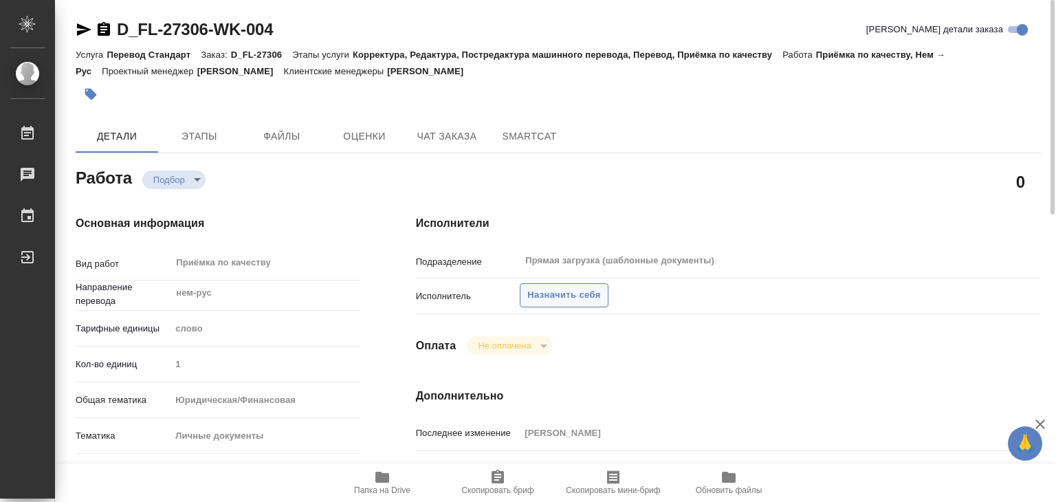
click at [534, 293] on span "Назначить себя" at bounding box center [563, 295] width 73 height 16
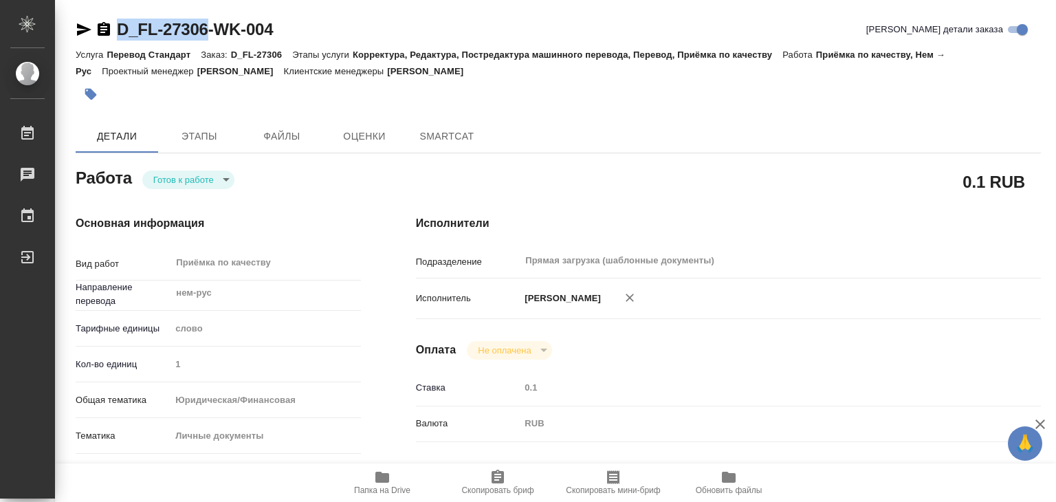
type textarea "x"
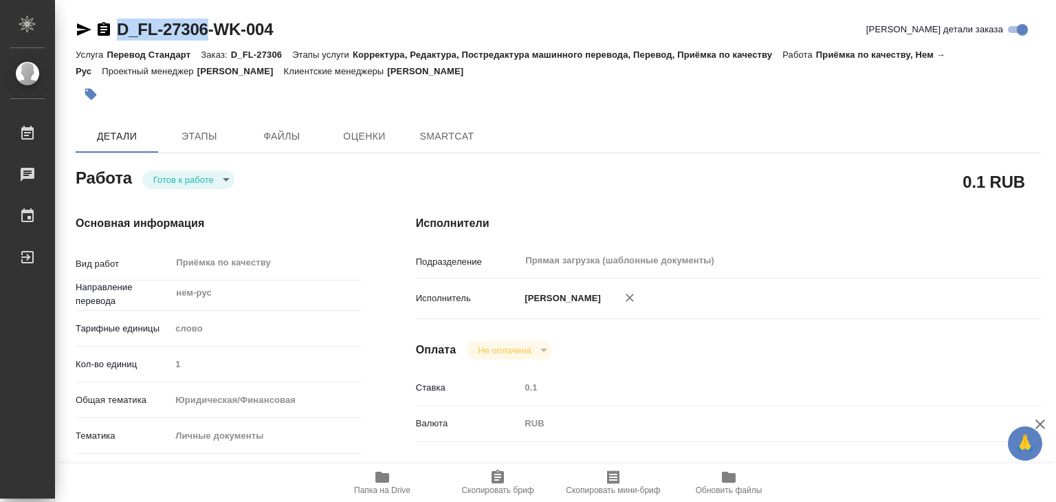
type textarea "x"
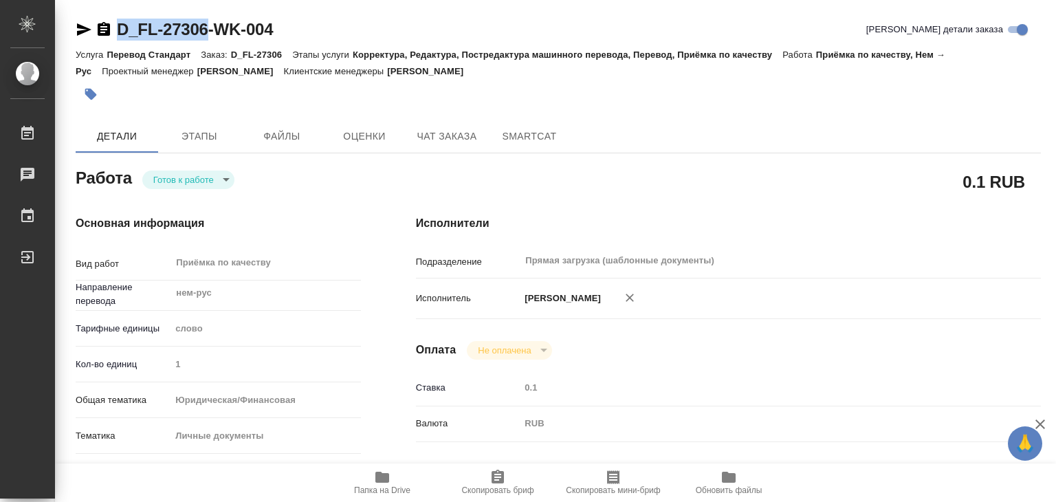
drag, startPoint x: 109, startPoint y: 13, endPoint x: 215, endPoint y: 34, distance: 107.3
type textarea "x"
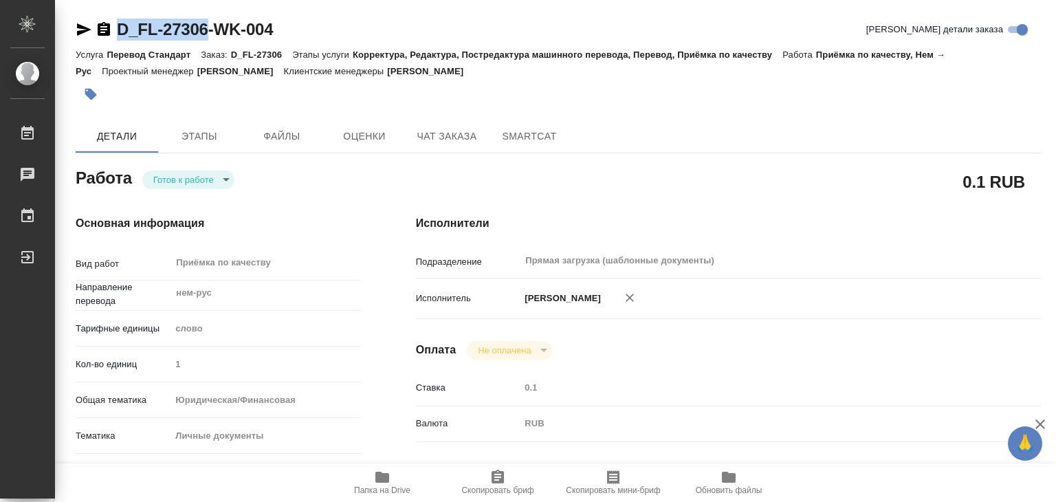
type textarea "x"
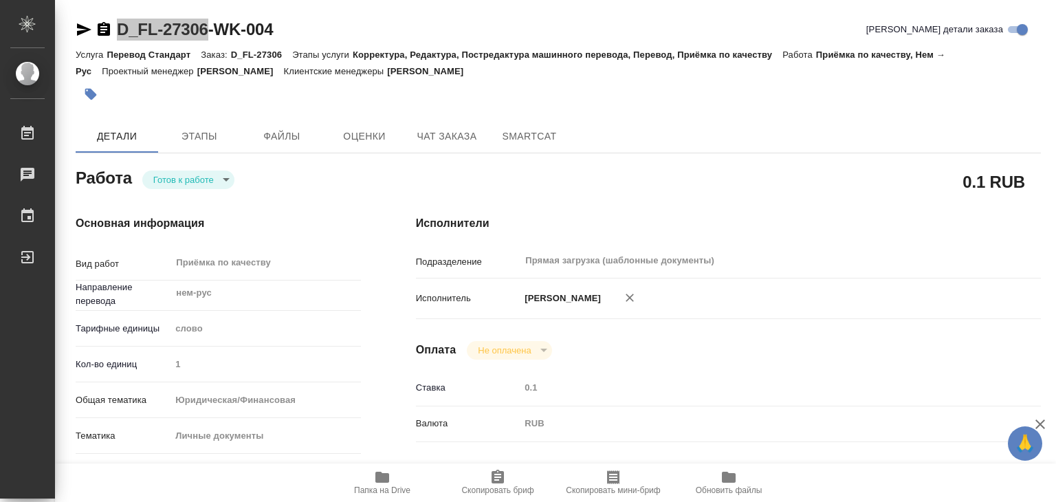
type textarea "x"
